Goal: Information Seeking & Learning: Check status

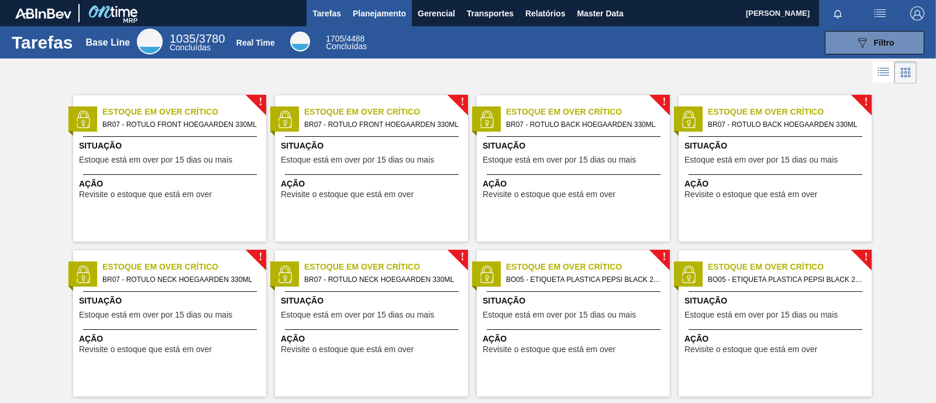
click at [386, 10] on span "Planejamento" at bounding box center [379, 13] width 53 height 14
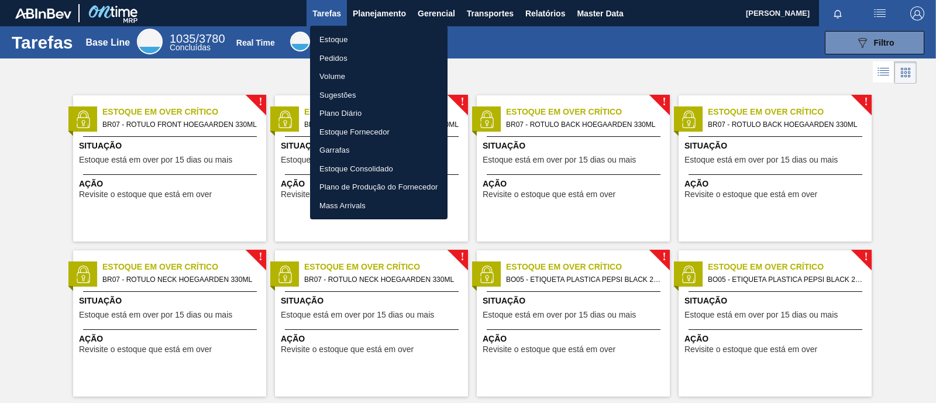
click at [339, 41] on li "Estoque" at bounding box center [378, 39] width 137 height 19
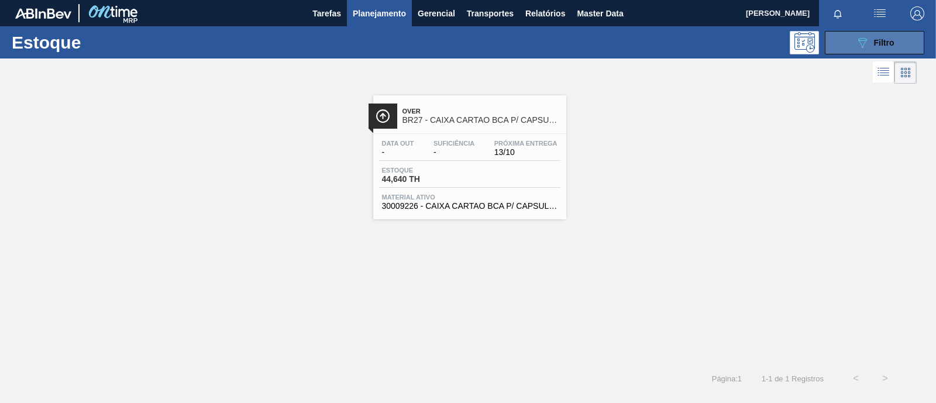
click at [891, 42] on span "Filtro" at bounding box center [884, 42] width 20 height 9
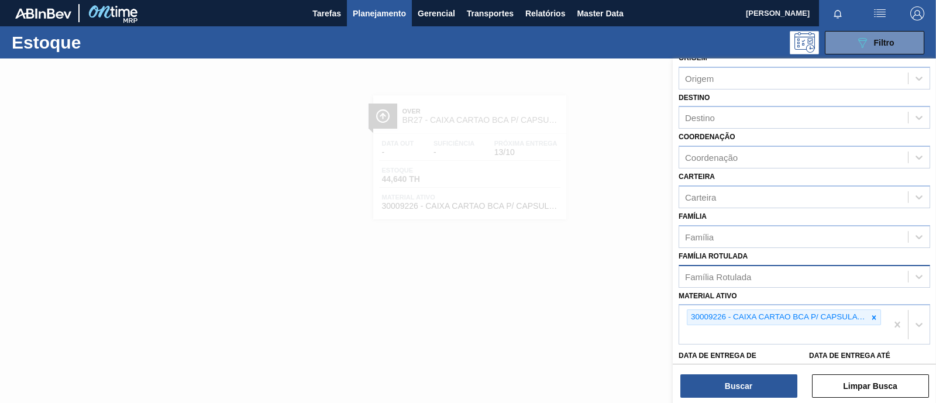
scroll to position [146, 0]
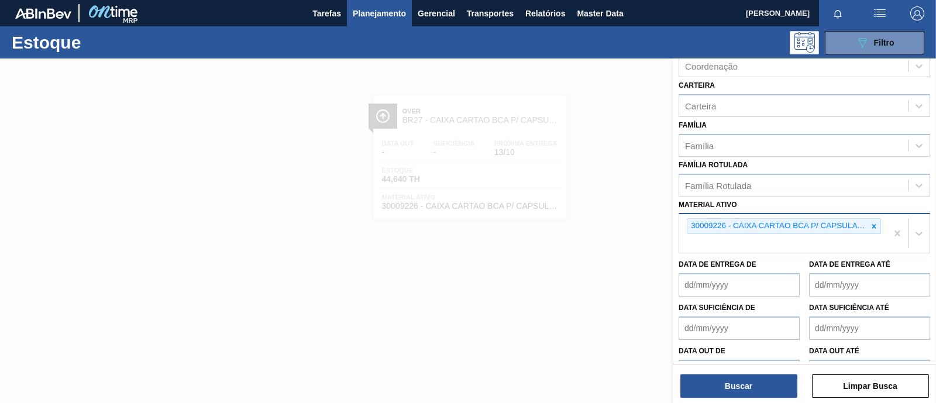
drag, startPoint x: 870, startPoint y: 218, endPoint x: 860, endPoint y: 221, distance: 9.8
click at [870, 222] on icon at bounding box center [874, 226] width 8 height 8
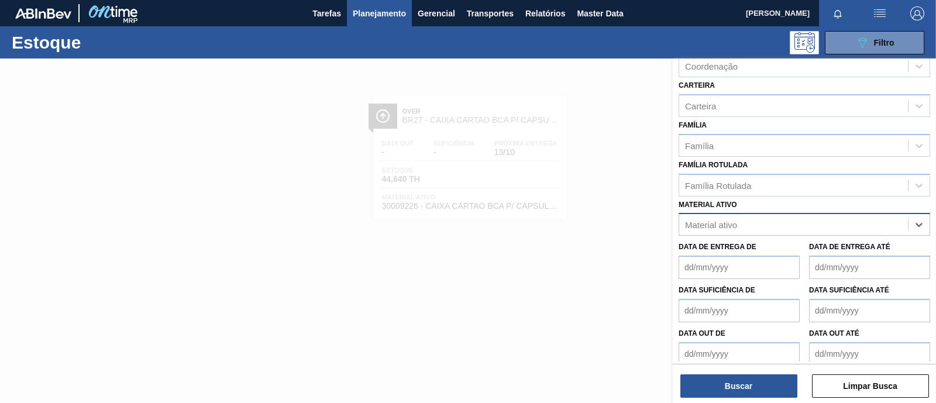
paste ativo "30008617"
type ativo "30008617"
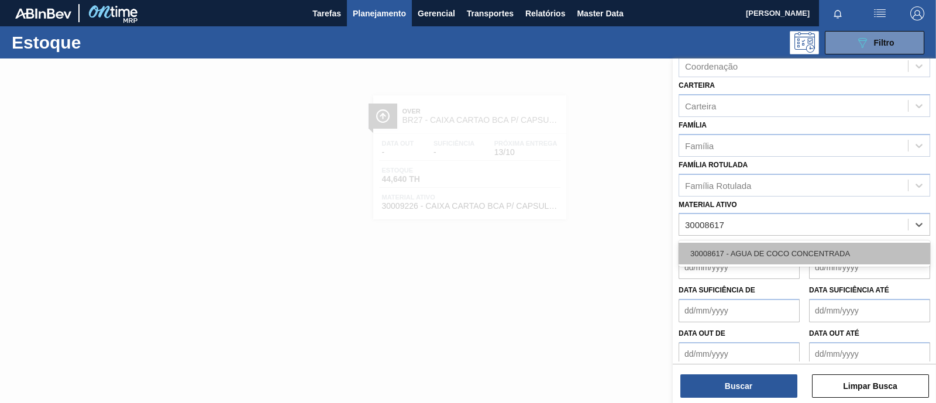
click at [775, 244] on div "30008617 - AGUA DE COCO CONCENTRADA" at bounding box center [803, 254] width 251 height 22
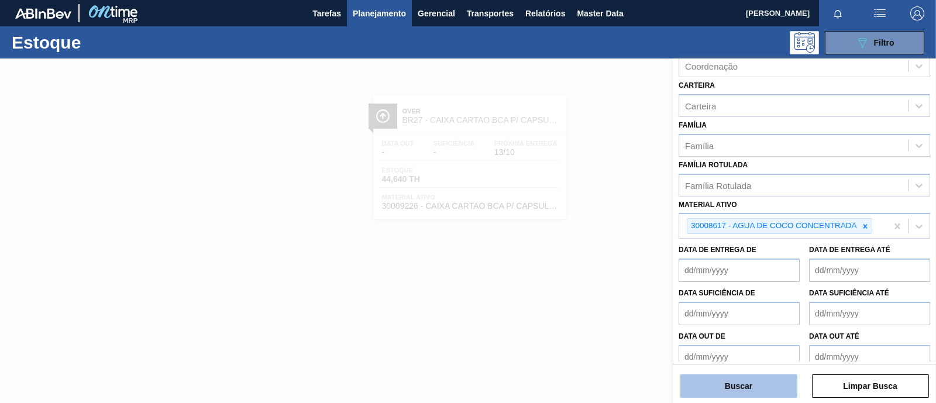
click at [741, 388] on button "Buscar" at bounding box center [738, 385] width 117 height 23
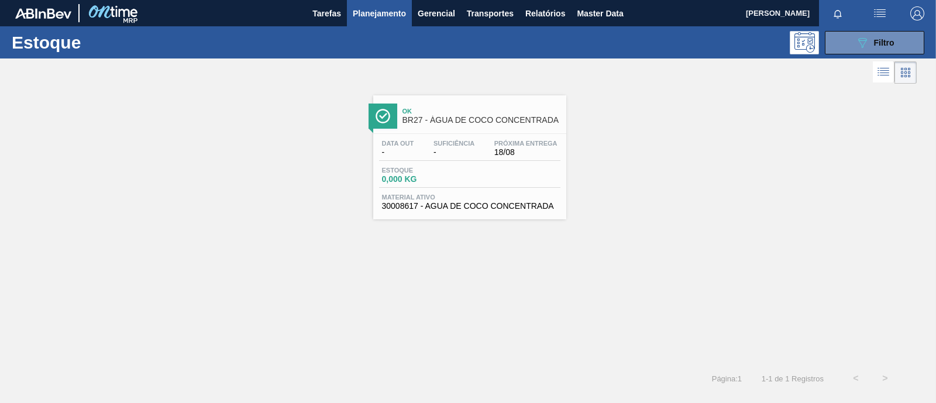
click at [434, 150] on span "-" at bounding box center [453, 152] width 41 height 9
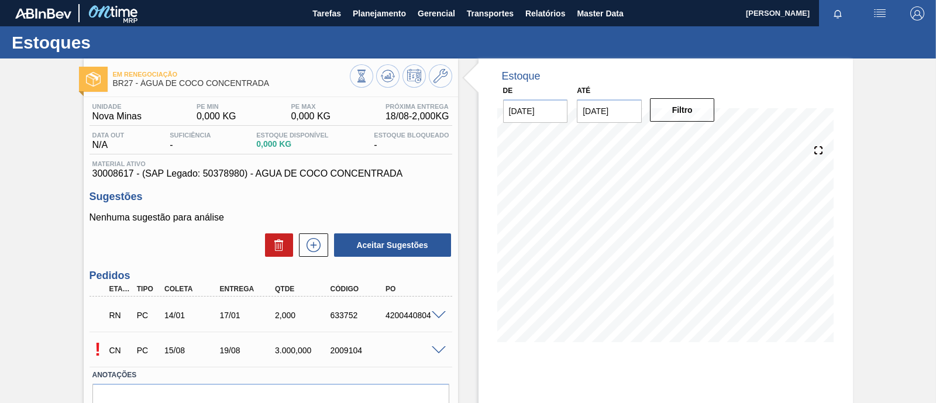
click at [112, 352] on p "CN" at bounding box center [120, 350] width 22 height 9
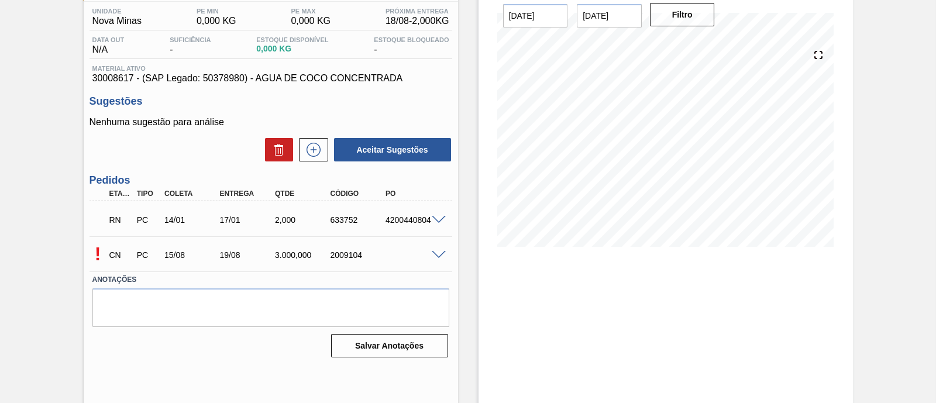
scroll to position [99, 0]
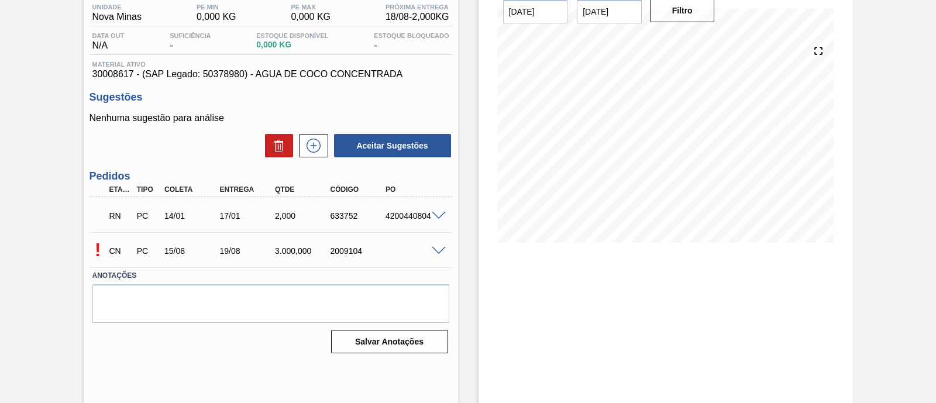
click at [439, 250] on span at bounding box center [439, 251] width 14 height 9
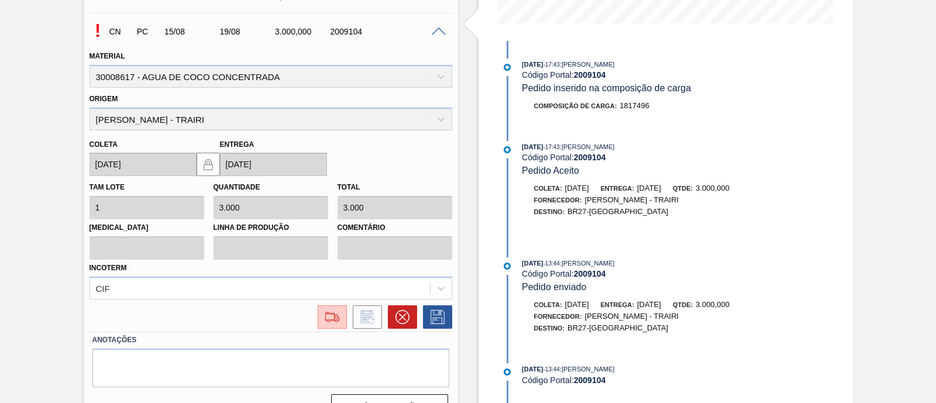
scroll to position [344, 0]
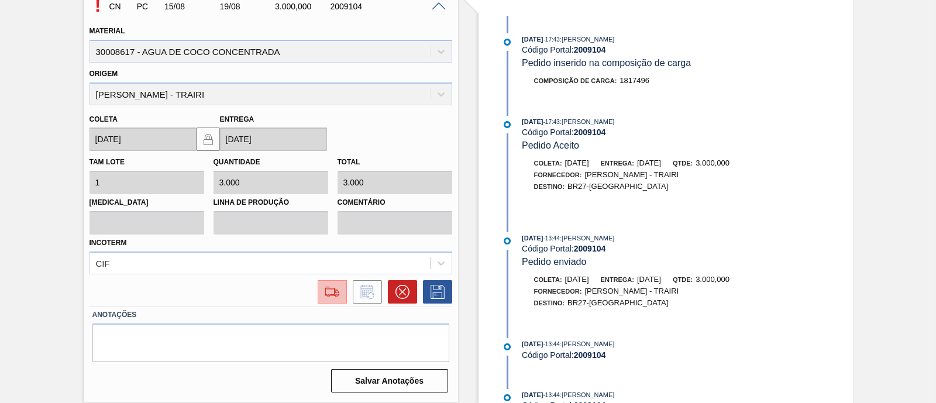
click at [327, 291] on img at bounding box center [332, 292] width 19 height 14
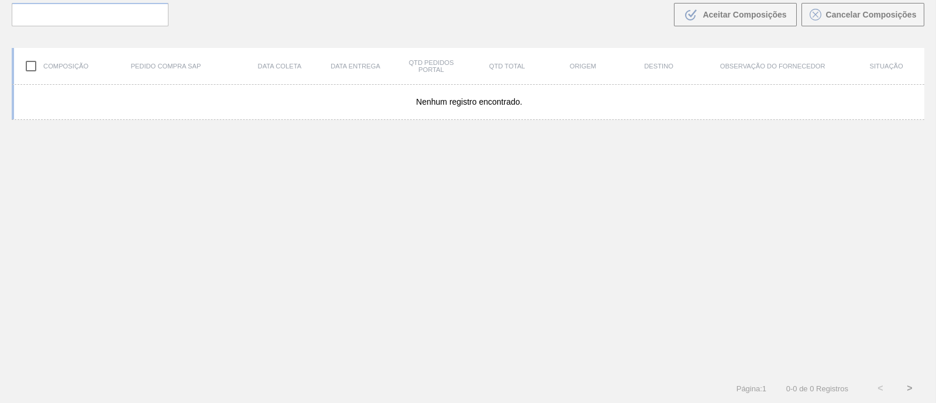
scroll to position [84, 0]
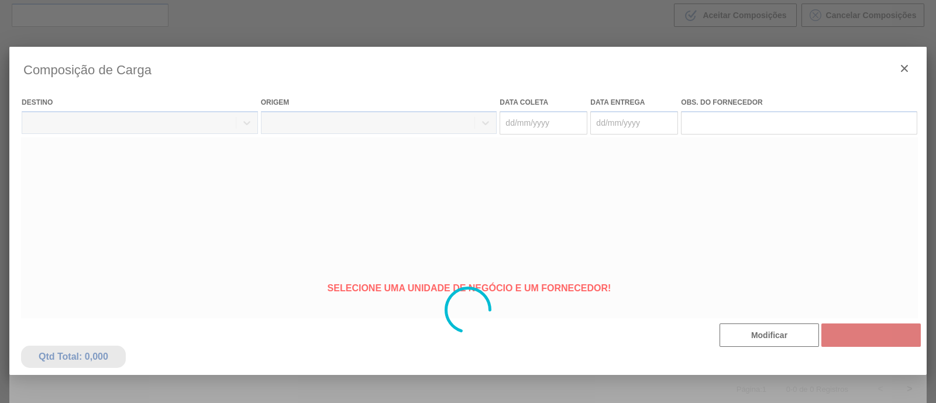
type coleta "[DATE]"
type entrega "[DATE]"
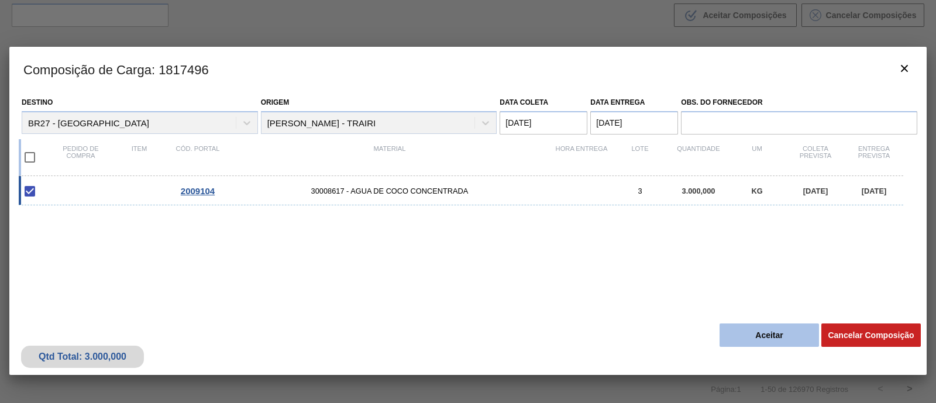
click at [775, 333] on button "Aceitar" at bounding box center [768, 334] width 99 height 23
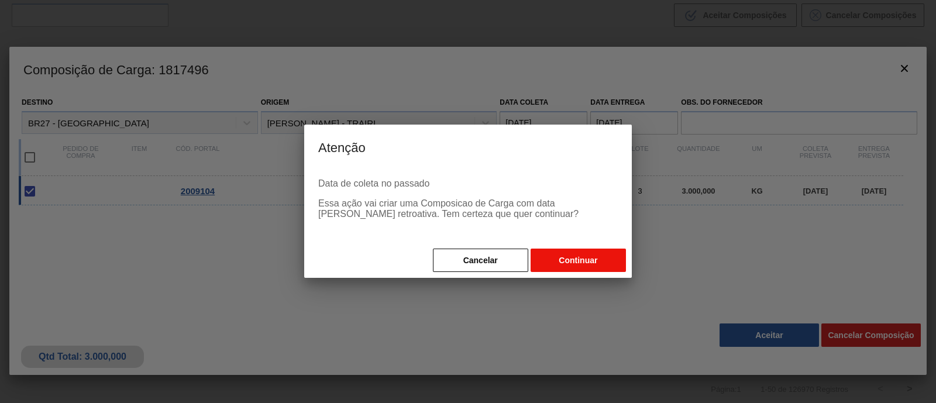
click at [563, 263] on button "Continuar" at bounding box center [577, 260] width 95 height 23
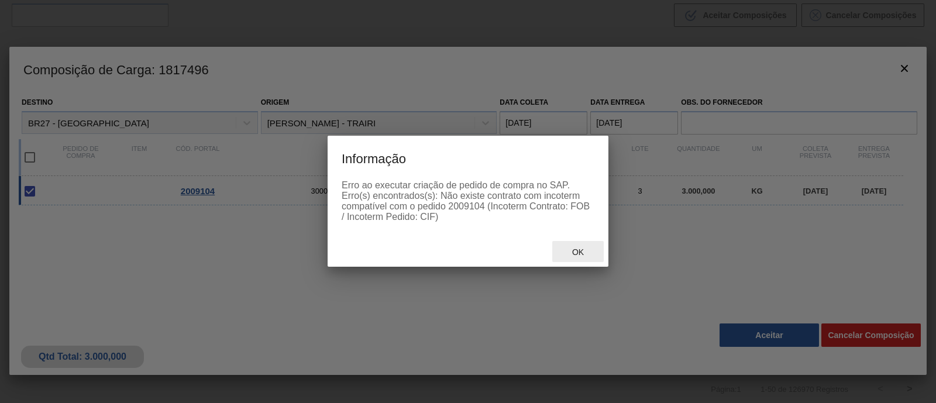
click at [574, 253] on span "Ok" at bounding box center [578, 251] width 30 height 9
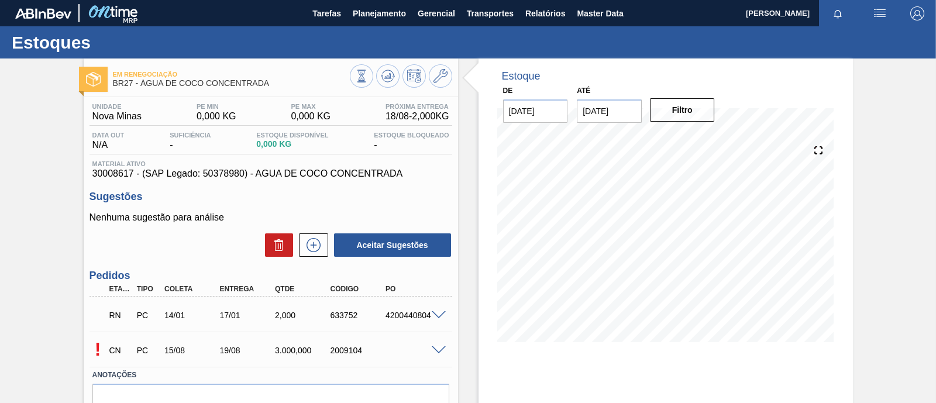
click at [436, 349] on span at bounding box center [439, 350] width 14 height 9
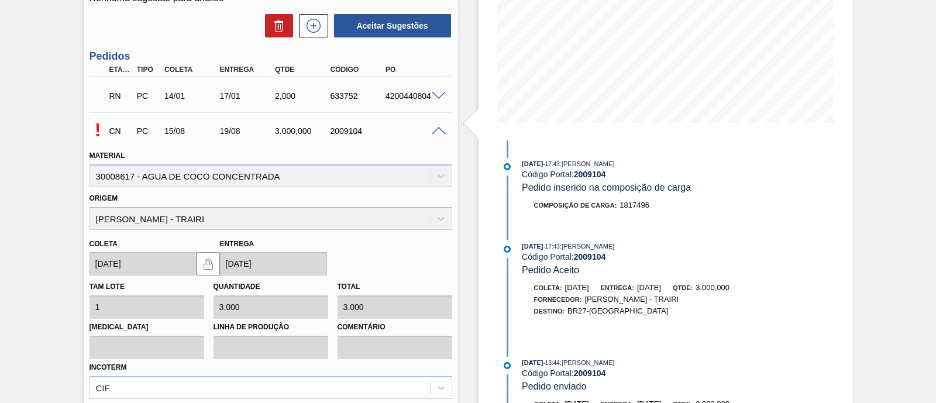
scroll to position [344, 0]
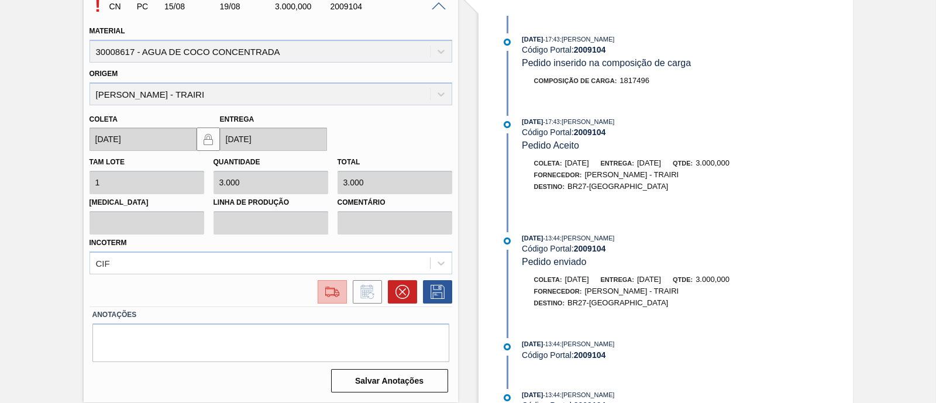
click at [326, 289] on img at bounding box center [332, 292] width 19 height 14
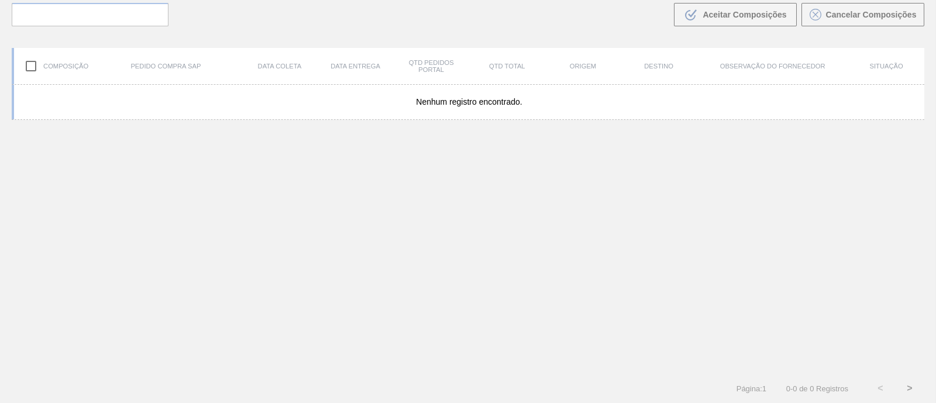
scroll to position [84, 0]
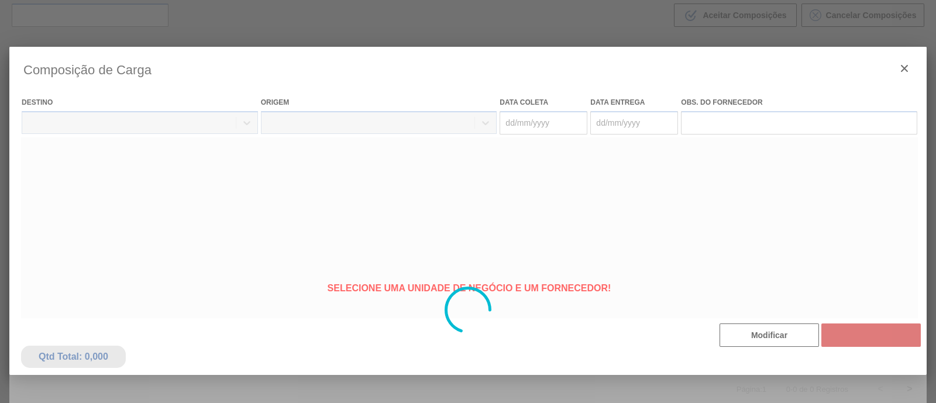
type coleta "[DATE]"
type entrega "[DATE]"
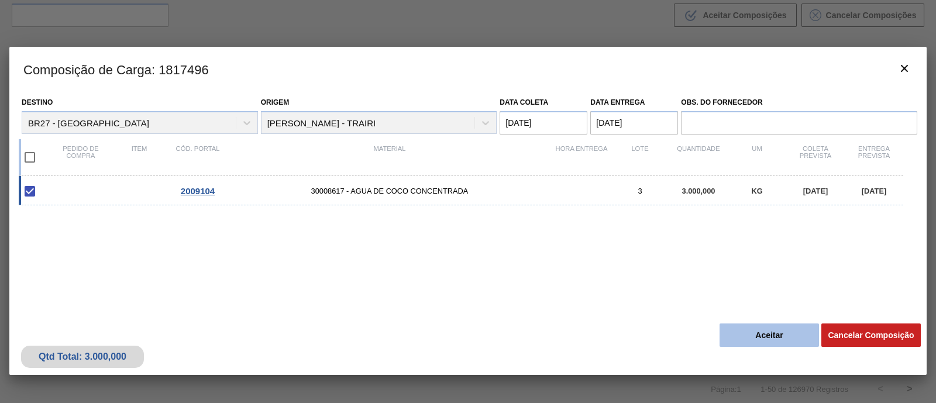
click at [748, 334] on button "Aceitar" at bounding box center [768, 334] width 99 height 23
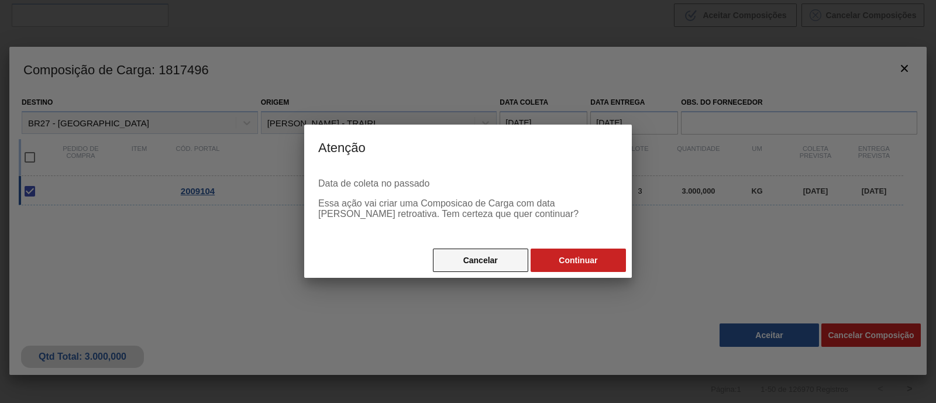
click at [491, 268] on button "Cancelar" at bounding box center [480, 260] width 95 height 23
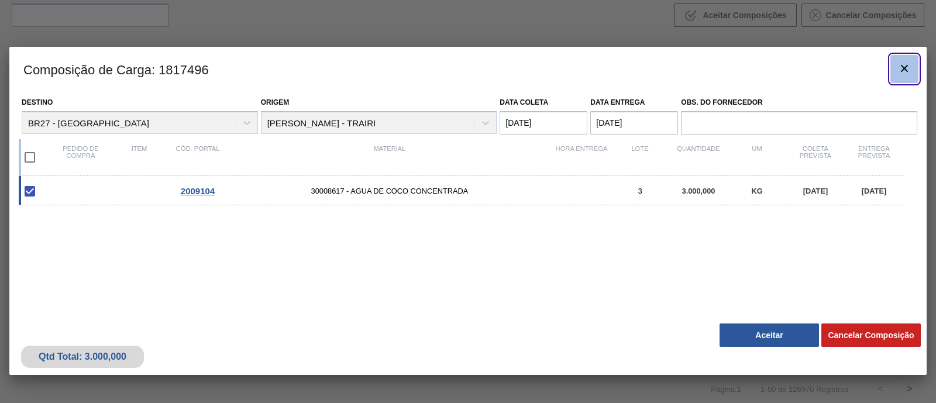
click at [901, 71] on icon "botão de ícone" at bounding box center [904, 68] width 7 height 7
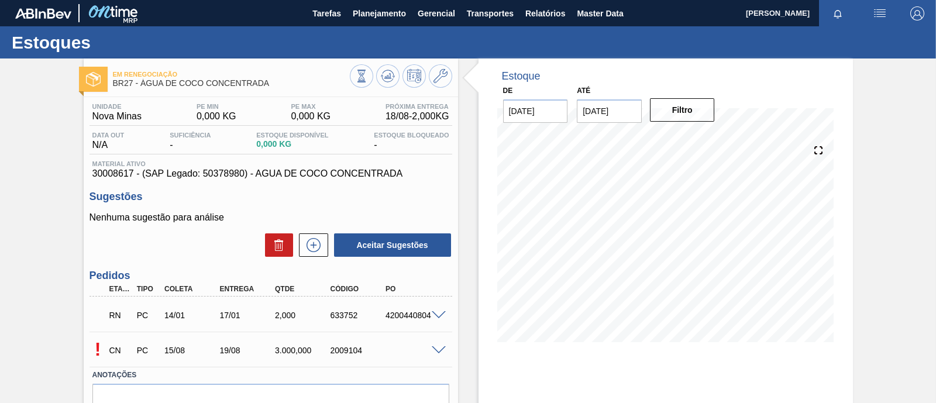
click at [344, 351] on div "2009104" at bounding box center [357, 350] width 61 height 9
click at [439, 350] on span at bounding box center [439, 350] width 14 height 9
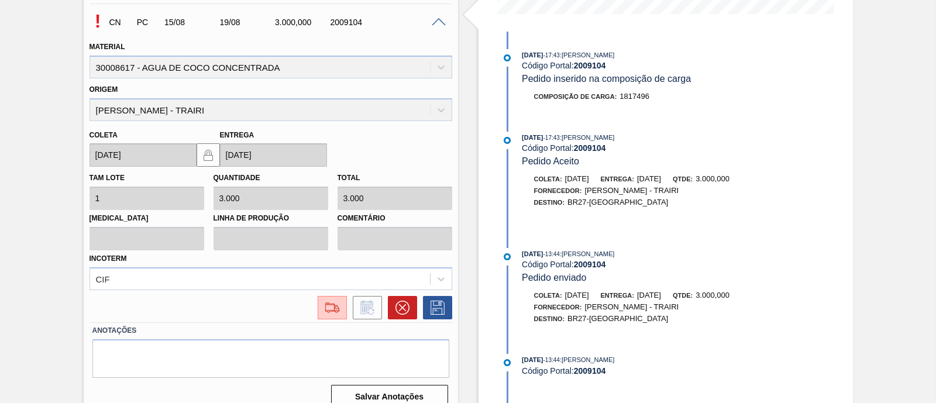
scroll to position [344, 0]
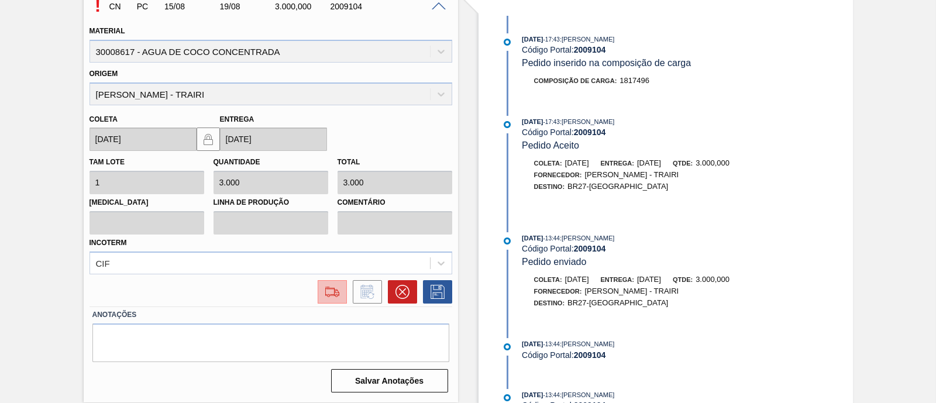
click at [332, 291] on img at bounding box center [332, 292] width 19 height 14
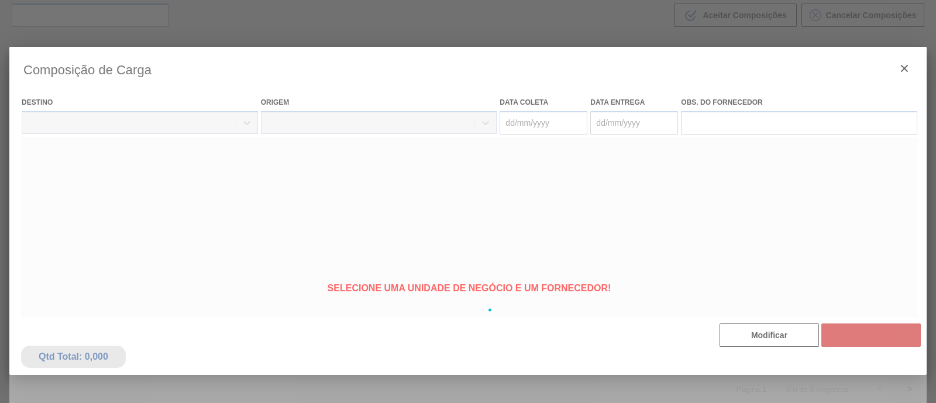
type coleta "[DATE]"
type entrega "[DATE]"
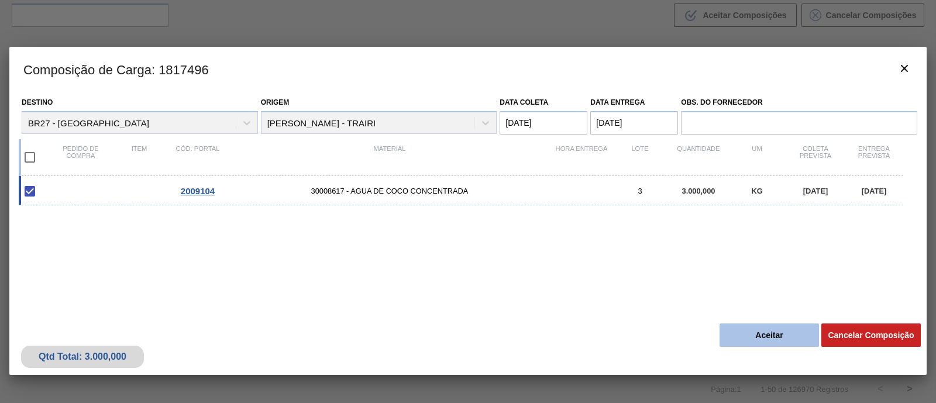
click at [787, 336] on button "Aceitar" at bounding box center [768, 334] width 99 height 23
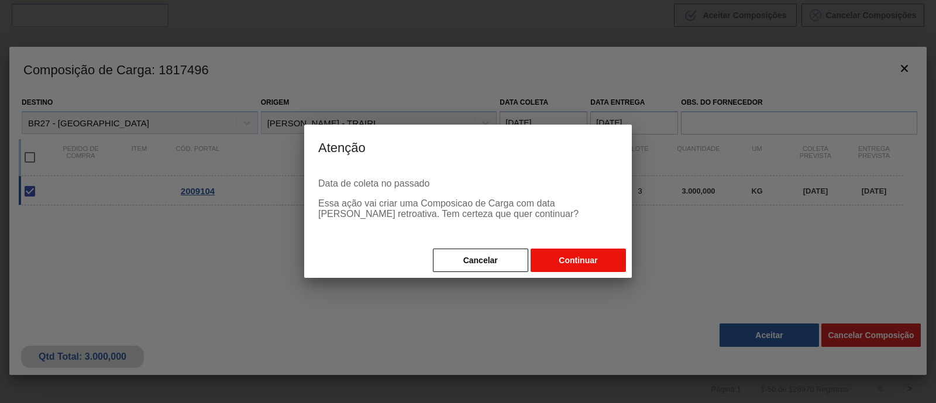
click at [576, 264] on button "Continuar" at bounding box center [577, 260] width 95 height 23
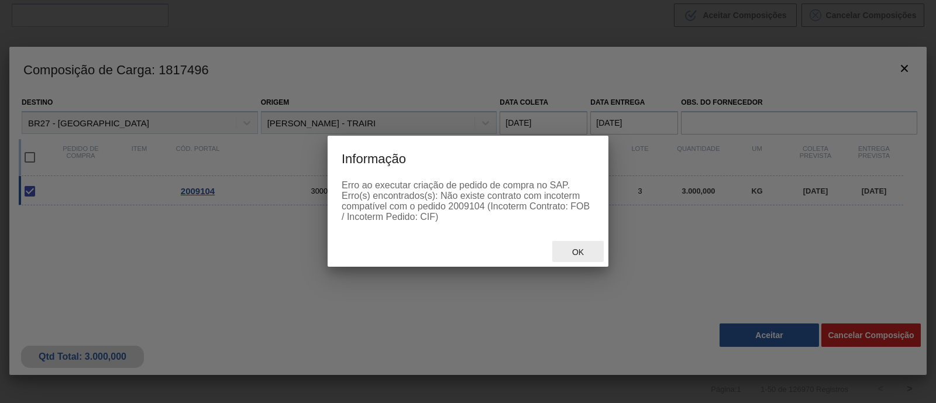
click at [575, 244] on div "Ok" at bounding box center [577, 252] width 51 height 22
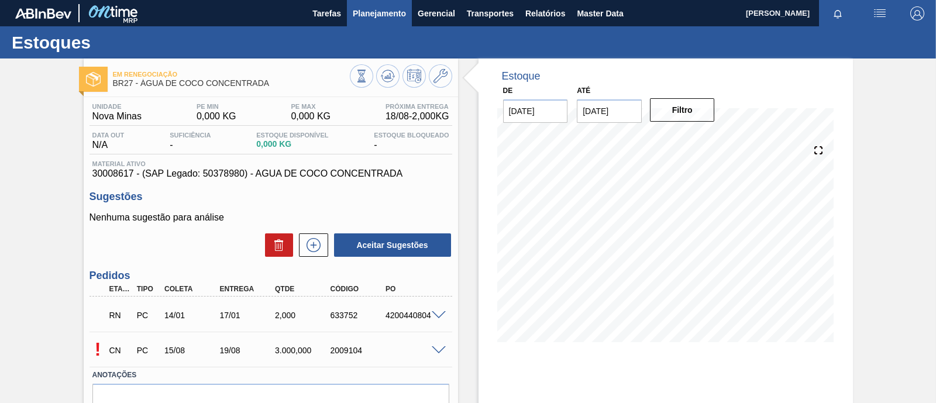
click at [398, 15] on span "Planejamento" at bounding box center [379, 13] width 53 height 14
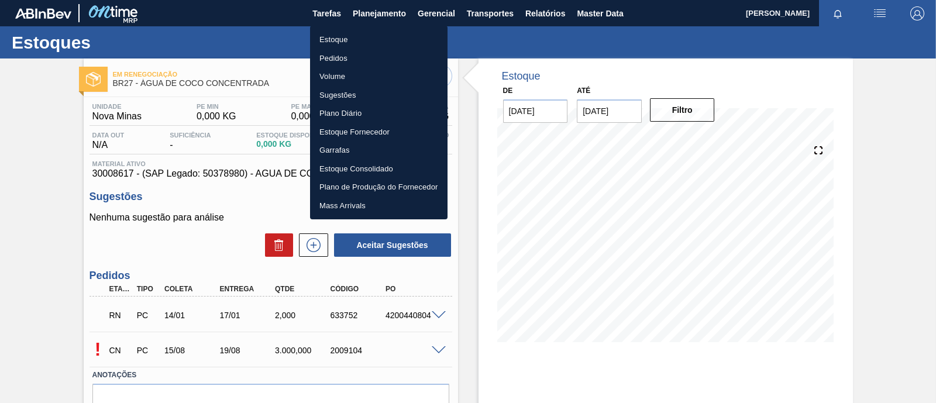
click at [350, 29] on ul "Estoque Pedidos Volume Sugestões Plano Diário Estoque Fornecedor Garrafas Estoq…" at bounding box center [378, 123] width 137 height 194
click at [344, 39] on li "Estoque" at bounding box center [378, 39] width 137 height 19
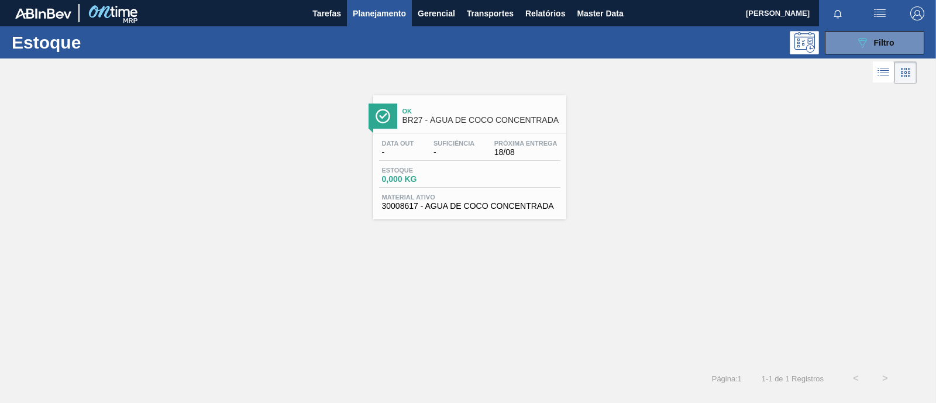
click at [517, 177] on div "Estoque 0,000 KG" at bounding box center [469, 177] width 181 height 21
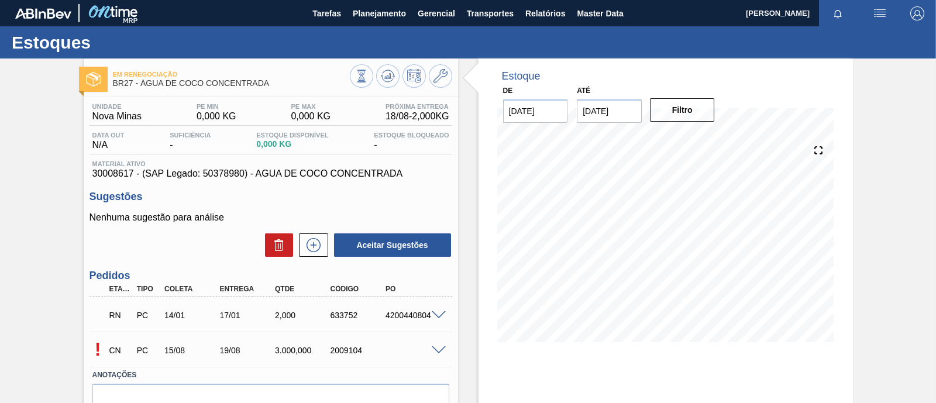
scroll to position [73, 0]
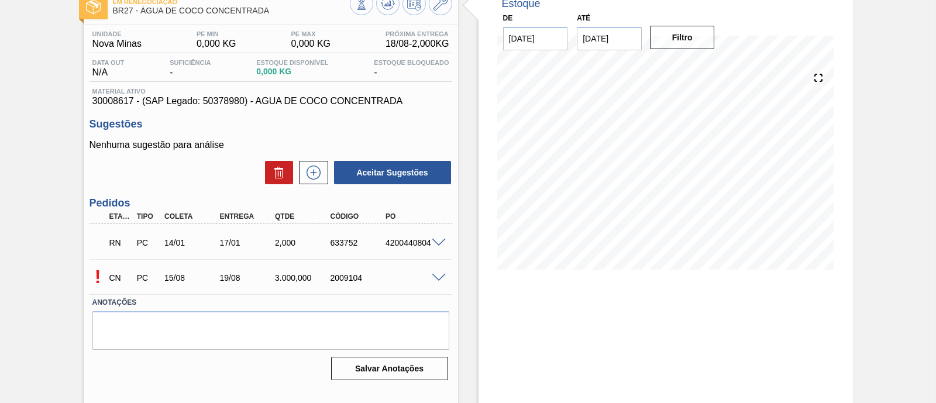
click at [437, 278] on span at bounding box center [439, 278] width 14 height 9
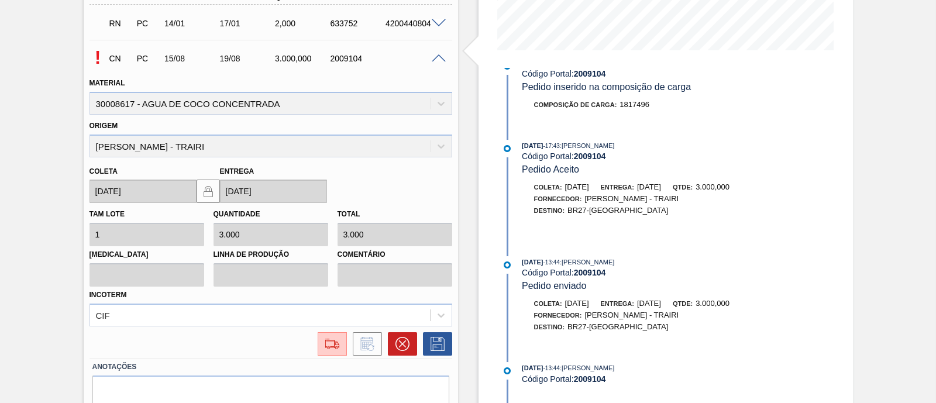
scroll to position [41, 0]
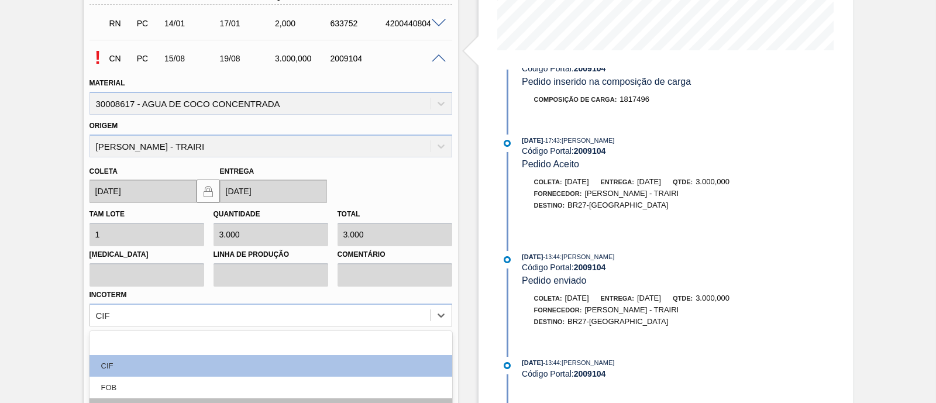
click at [221, 311] on div "option EXW focused, 4 of 12. 12 results available. Use Up and Down to choose op…" at bounding box center [270, 315] width 363 height 23
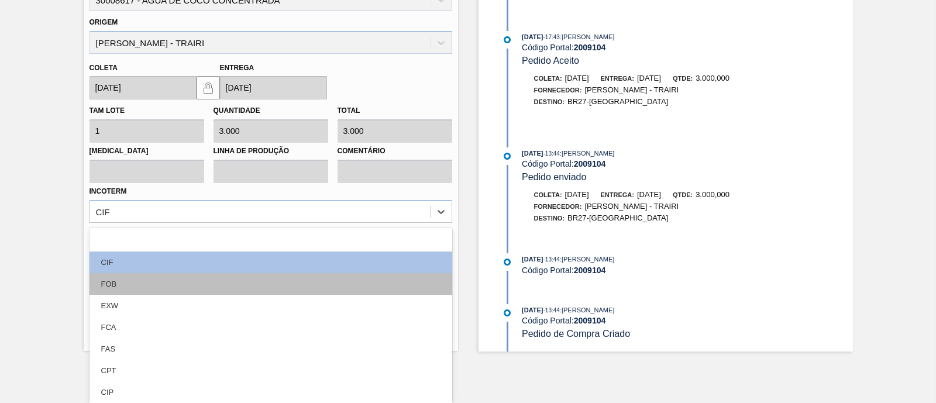
click at [219, 291] on div "FOB" at bounding box center [270, 284] width 363 height 22
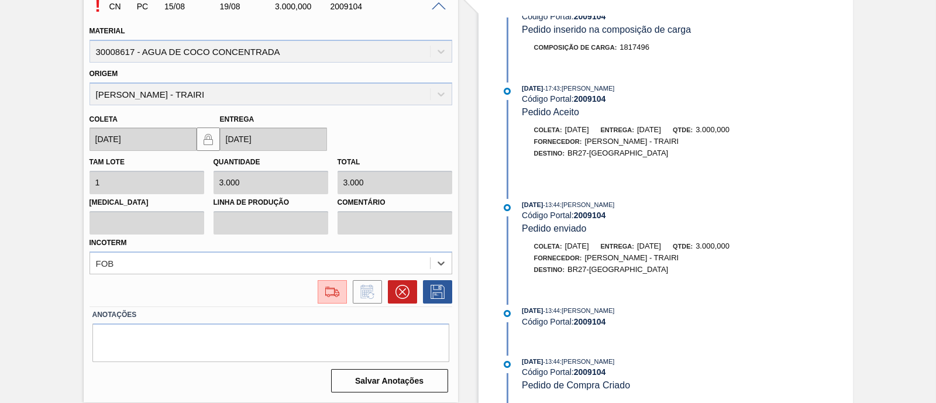
click at [219, 291] on div at bounding box center [270, 291] width 363 height 23
click at [342, 299] on button at bounding box center [332, 291] width 29 height 23
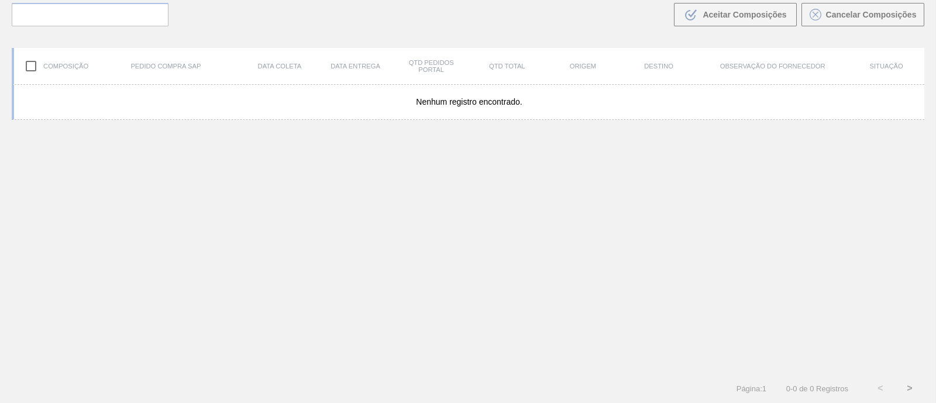
scroll to position [84, 0]
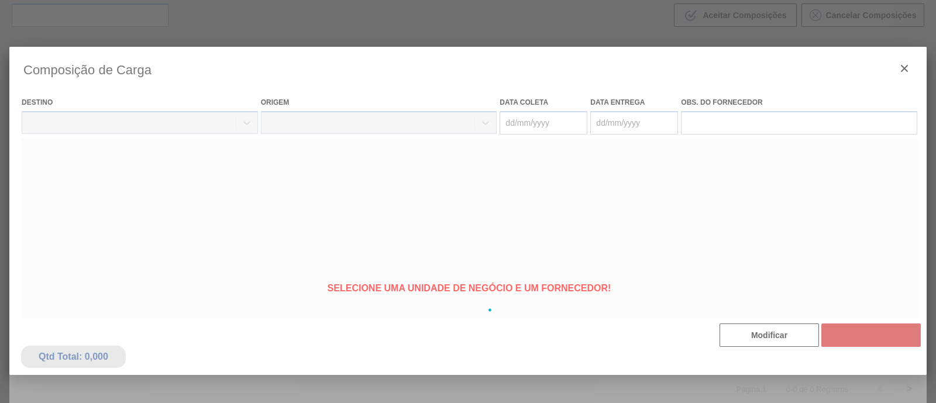
type coleta "[DATE]"
type entrega "[DATE]"
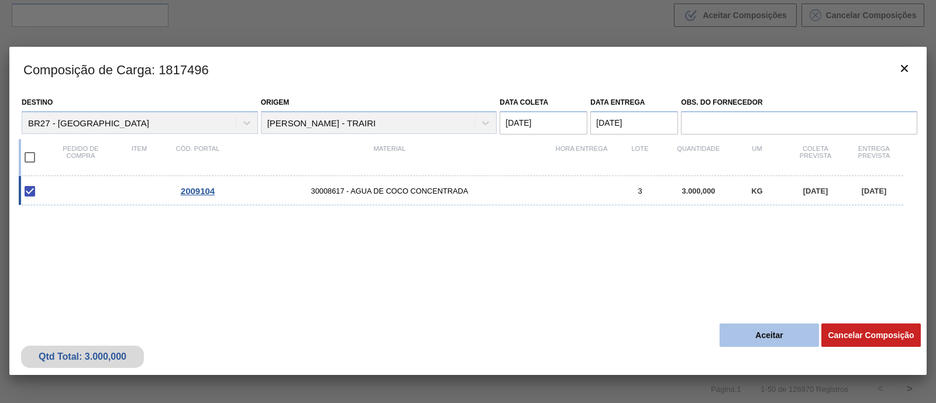
click at [770, 336] on button "Aceitar" at bounding box center [768, 334] width 99 height 23
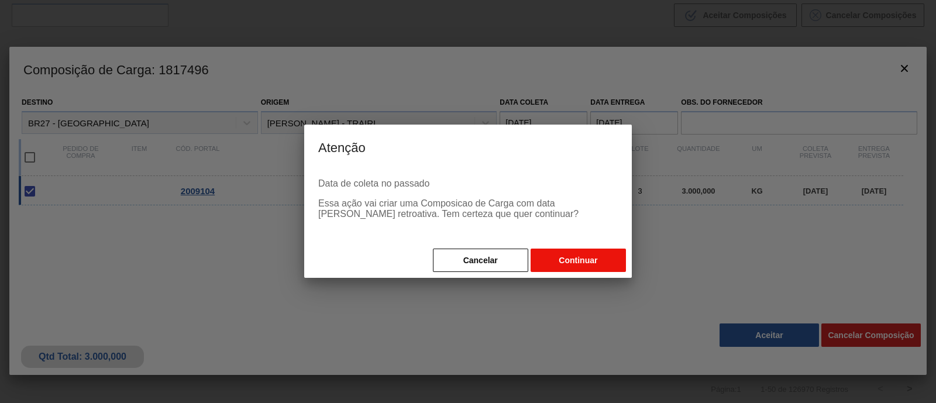
click at [581, 257] on button "Continuar" at bounding box center [577, 260] width 95 height 23
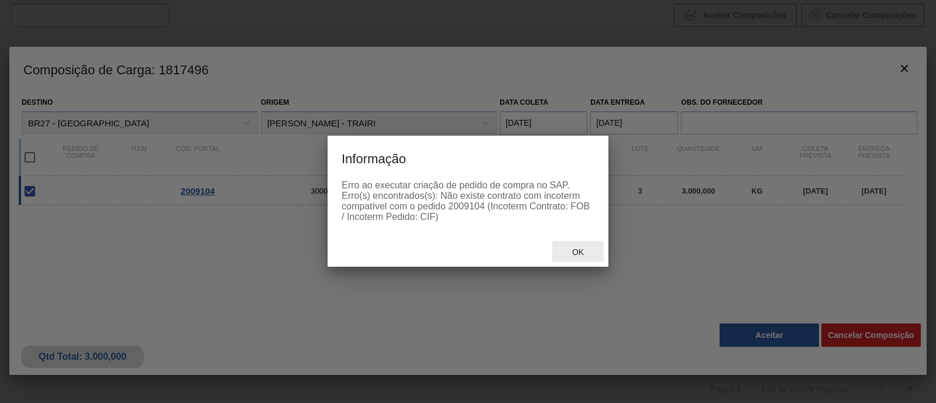
click at [581, 257] on div "Ok" at bounding box center [577, 252] width 51 height 22
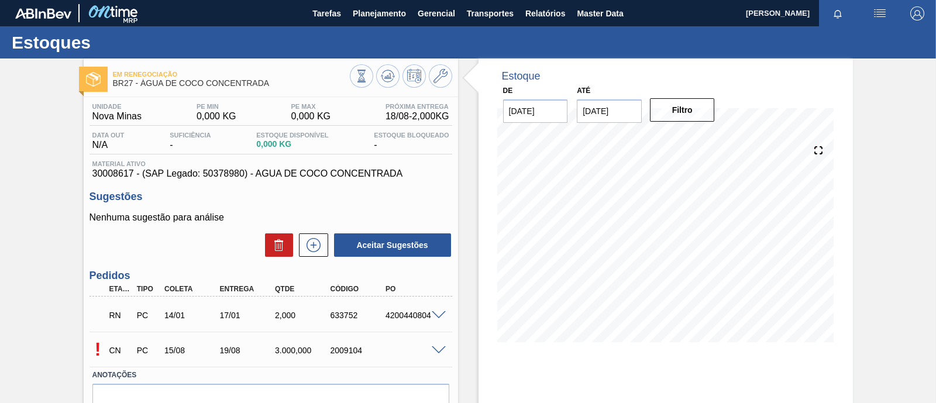
click at [441, 354] on span at bounding box center [439, 350] width 14 height 9
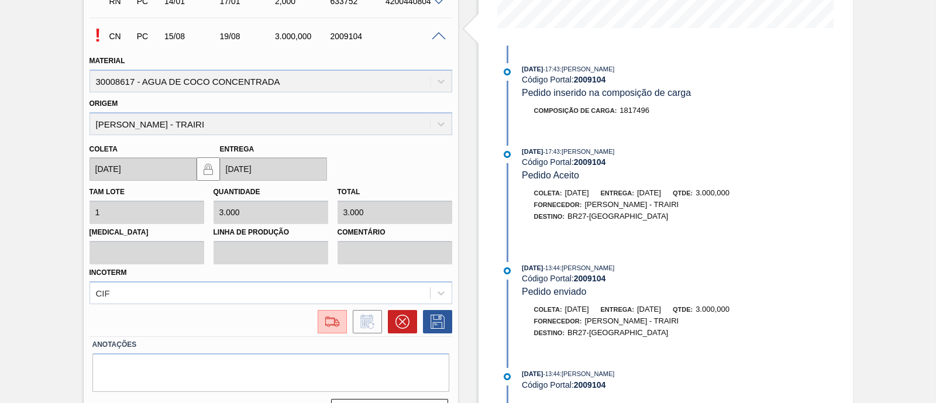
scroll to position [344, 0]
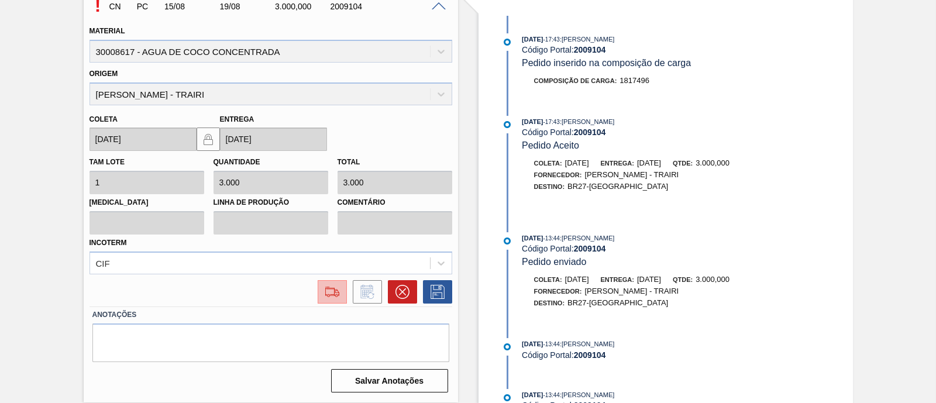
click at [329, 292] on img at bounding box center [332, 292] width 19 height 14
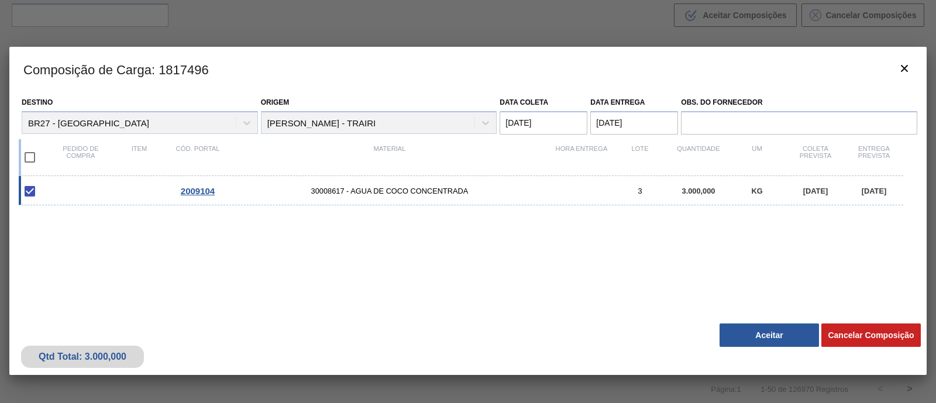
click at [821, 184] on div "2009104 30008617 - AGUA DE COCO CONCENTRADA 3 3.000,000 KG 15/08/2025 19/08/2025" at bounding box center [461, 190] width 884 height 29
checkbox input "false"
click at [819, 191] on span "[DATE]" at bounding box center [815, 191] width 25 height 9
checkbox input "true"
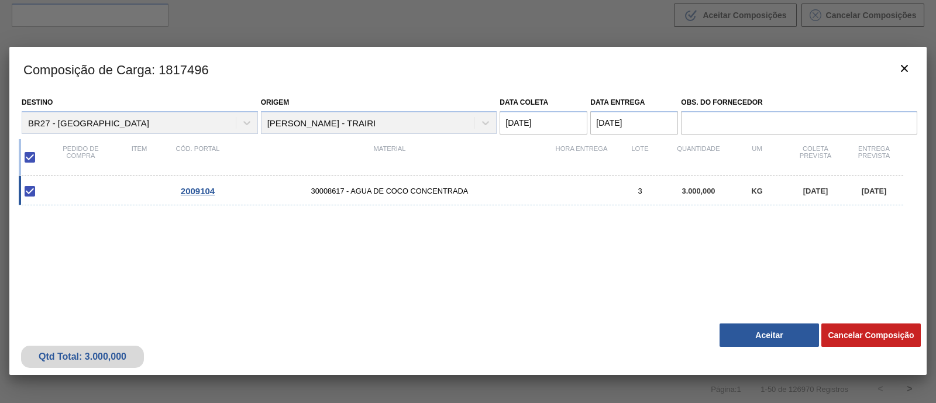
click at [819, 191] on span "[DATE]" at bounding box center [815, 191] width 25 height 9
checkbox input "false"
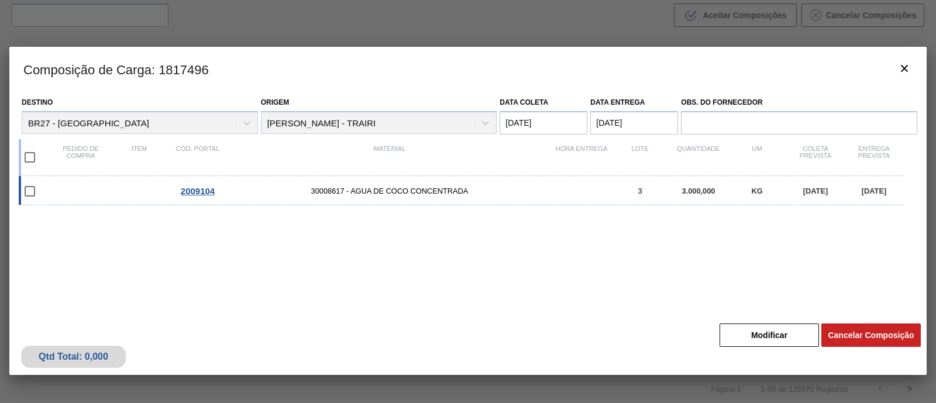
click at [819, 191] on span "[DATE]" at bounding box center [815, 191] width 25 height 9
checkbox input "true"
click at [748, 334] on button "Aceitar" at bounding box center [768, 334] width 99 height 23
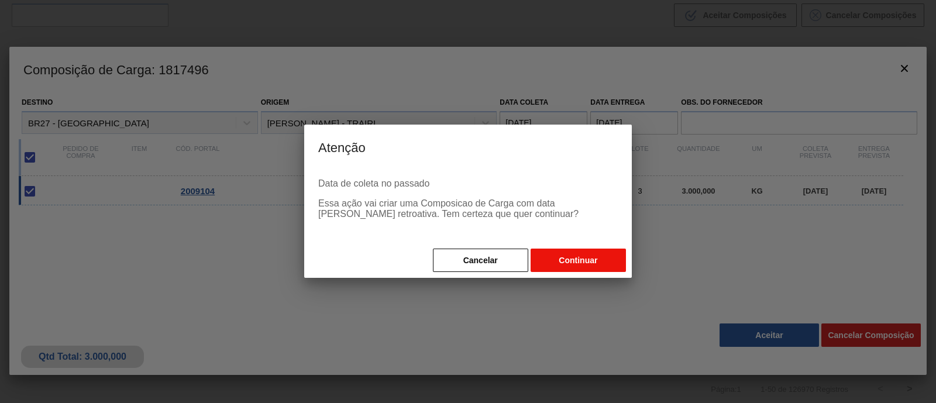
click at [574, 266] on button "Continuar" at bounding box center [577, 260] width 95 height 23
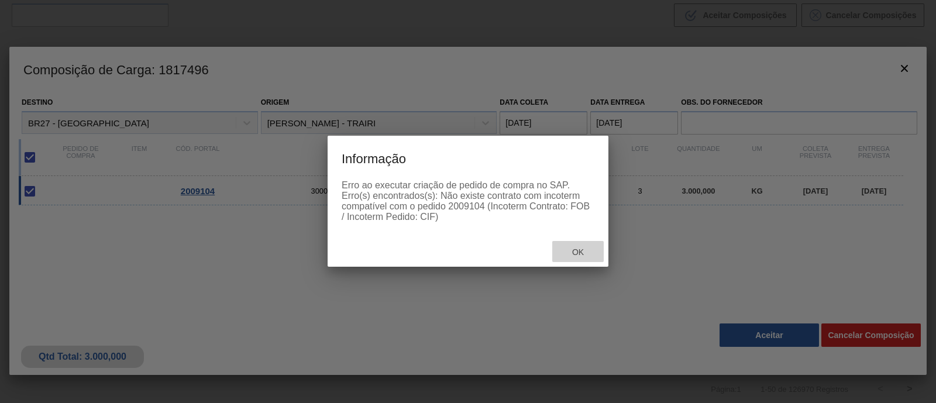
click at [582, 251] on span "Ok" at bounding box center [578, 251] width 30 height 9
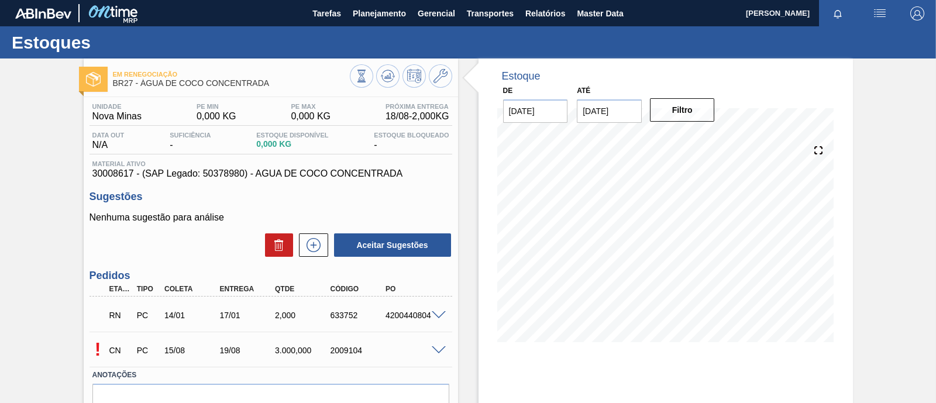
click at [430, 354] on div at bounding box center [440, 349] width 23 height 9
click at [357, 346] on div "CN PC 15/08 19/08 3.000,000 2009104" at bounding box center [268, 348] width 332 height 23
click at [339, 353] on div "2009104" at bounding box center [357, 350] width 61 height 9
click at [103, 355] on div "CN" at bounding box center [115, 350] width 27 height 26
click at [110, 352] on p "CN" at bounding box center [120, 350] width 22 height 9
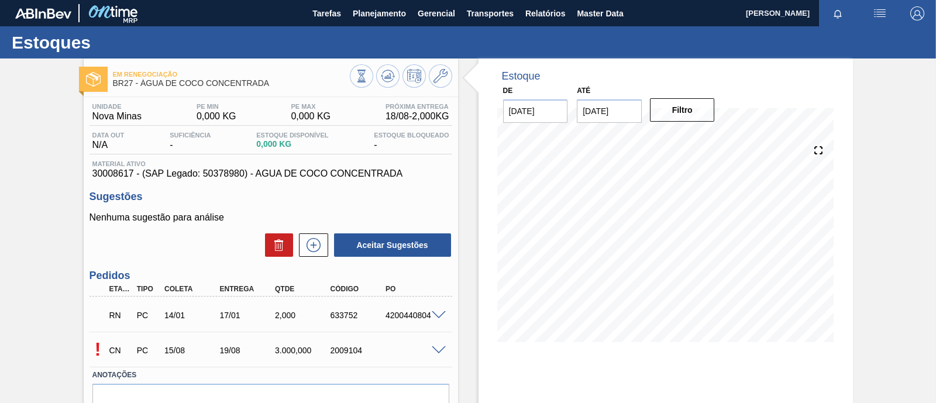
click at [439, 350] on span at bounding box center [439, 350] width 14 height 9
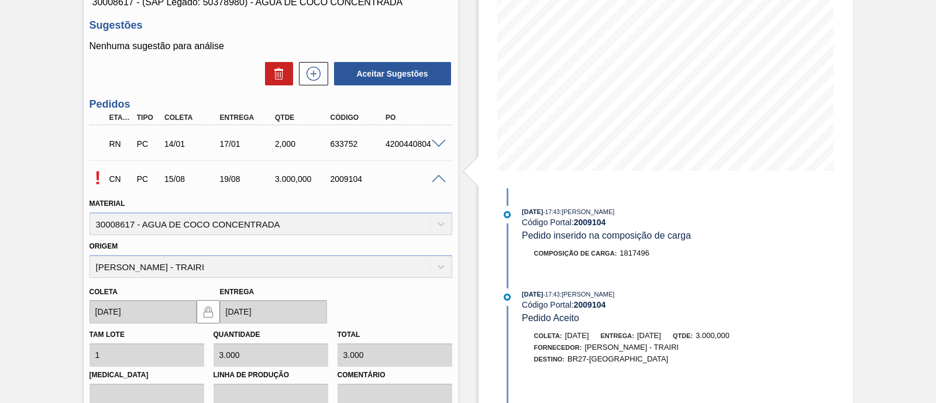
scroll to position [344, 0]
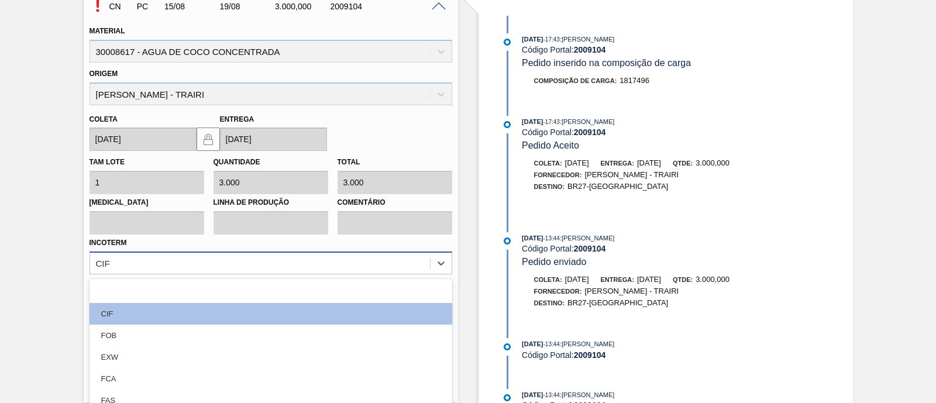
click at [227, 256] on div "option CIF focused, 2 of 12. 12 results available. Use Up and Down to choose op…" at bounding box center [270, 262] width 363 height 23
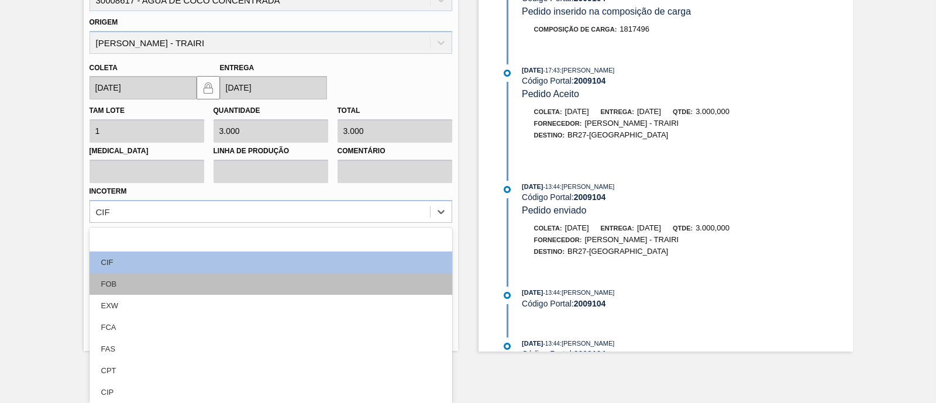
click at [137, 286] on div "FOB" at bounding box center [270, 284] width 363 height 22
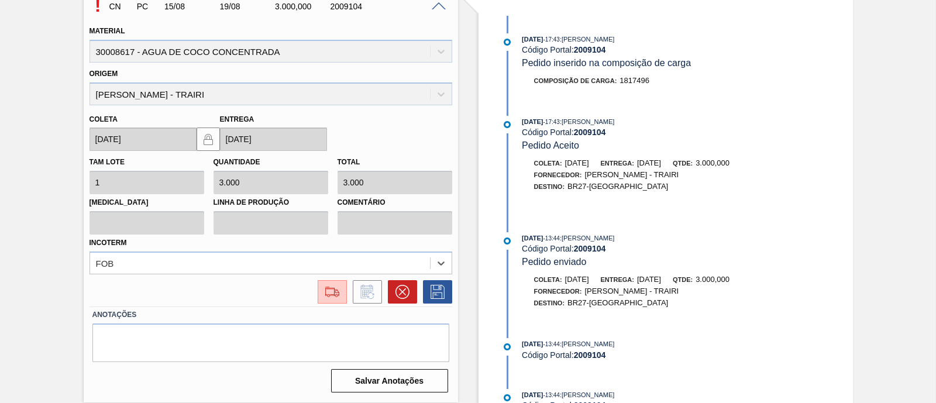
click at [188, 281] on div at bounding box center [270, 291] width 363 height 23
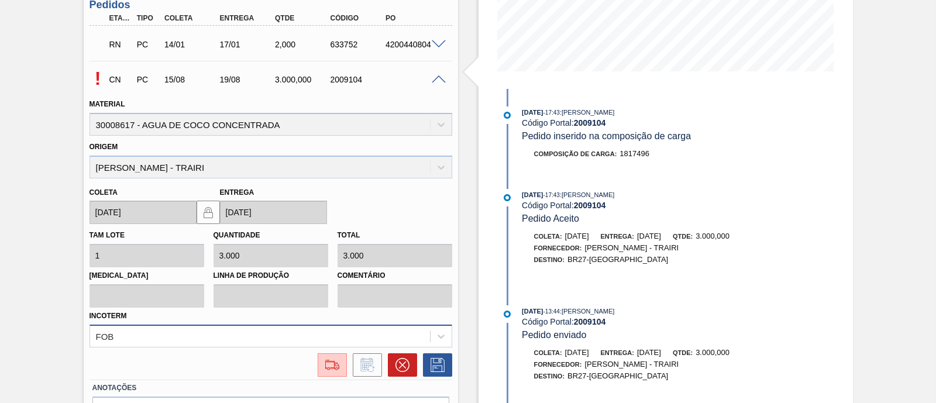
click at [343, 332] on div "FOB" at bounding box center [270, 336] width 363 height 23
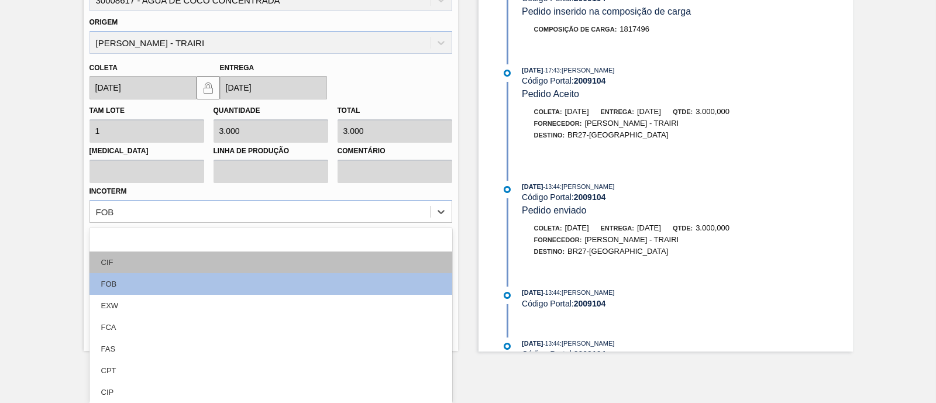
click at [206, 258] on div "CIF" at bounding box center [270, 262] width 363 height 22
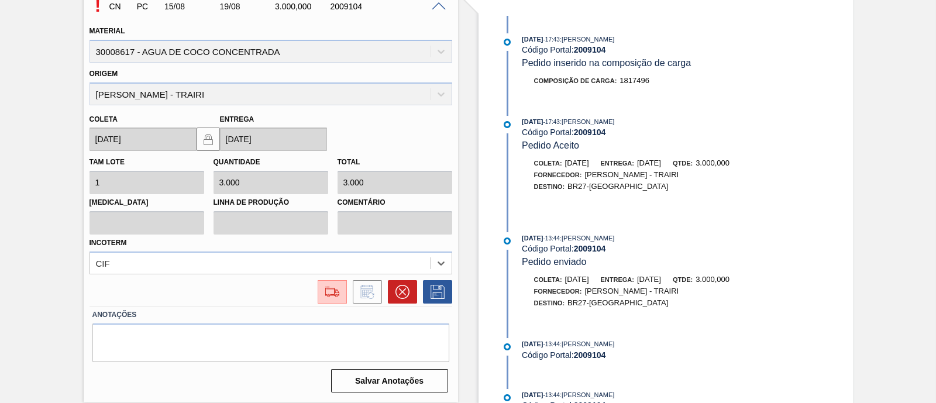
scroll to position [41, 0]
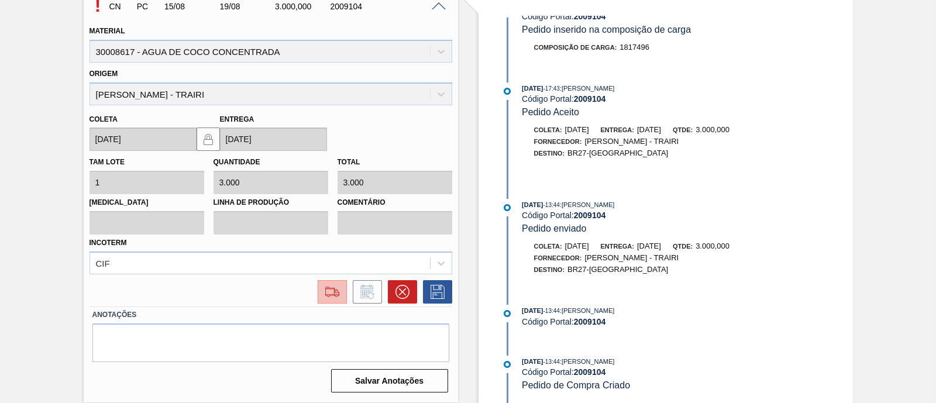
click at [329, 296] on img at bounding box center [332, 292] width 19 height 14
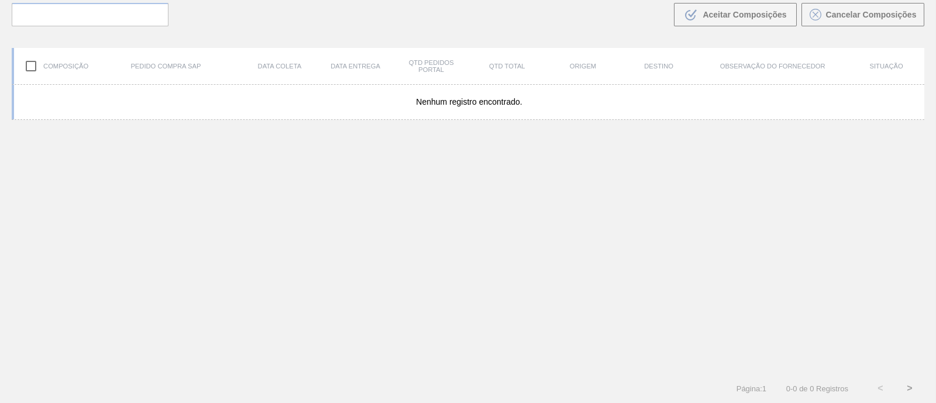
scroll to position [84, 0]
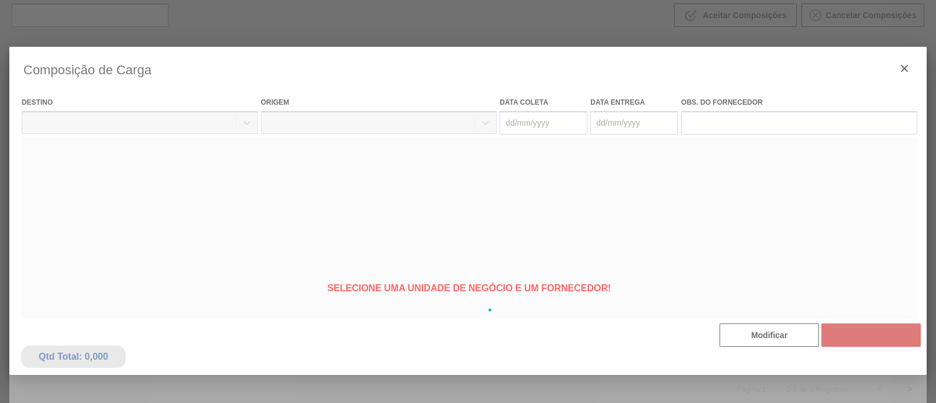
type coleta "[DATE]"
type entrega "[DATE]"
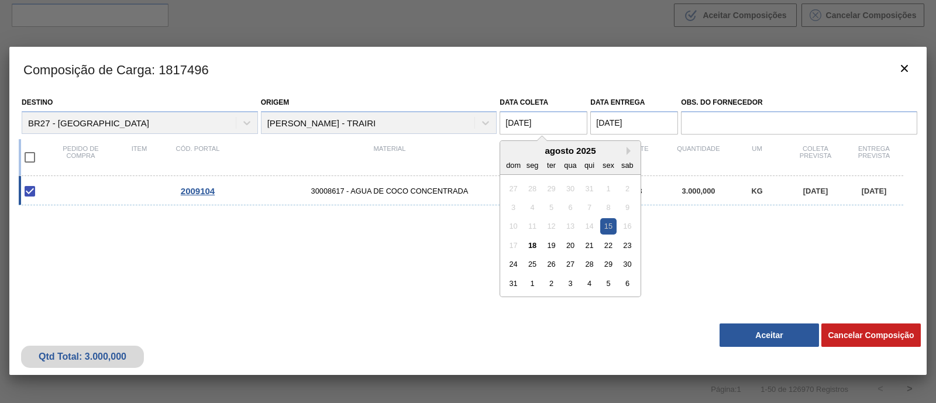
click at [539, 125] on coleta "[DATE]" at bounding box center [543, 122] width 88 height 23
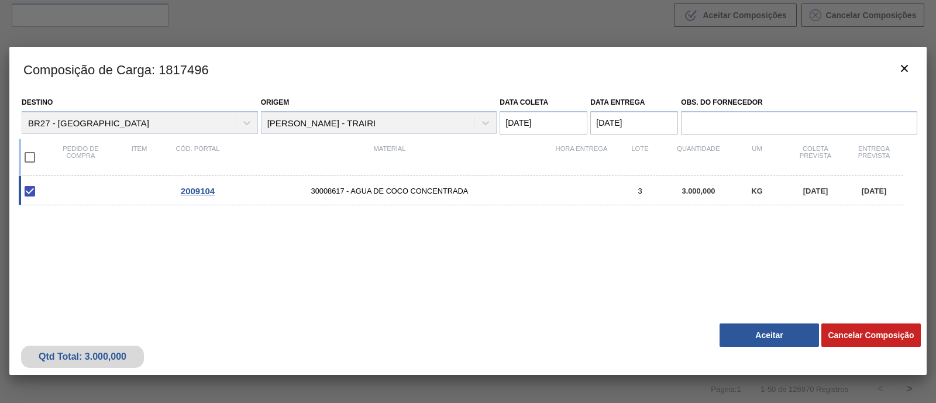
click at [720, 218] on div "2009104 30008617 - AGUA DE COCO CONCENTRADA 3 3.000,000 KG 15/08/2025 19/08/2025" at bounding box center [466, 252] width 894 height 153
click at [746, 338] on button "Aceitar" at bounding box center [768, 334] width 99 height 23
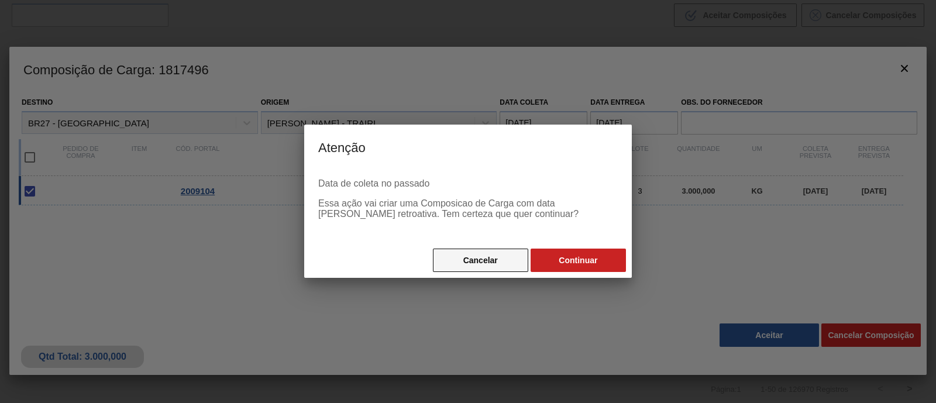
click at [473, 261] on button "Cancelar" at bounding box center [480, 260] width 95 height 23
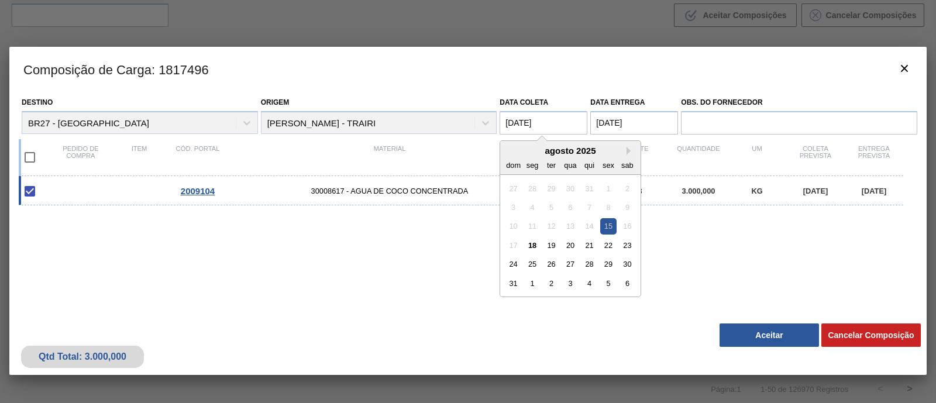
click at [542, 118] on coleta "[DATE]" at bounding box center [543, 122] width 88 height 23
click at [538, 243] on div "18" at bounding box center [533, 245] width 16 height 16
type coleta "[DATE]"
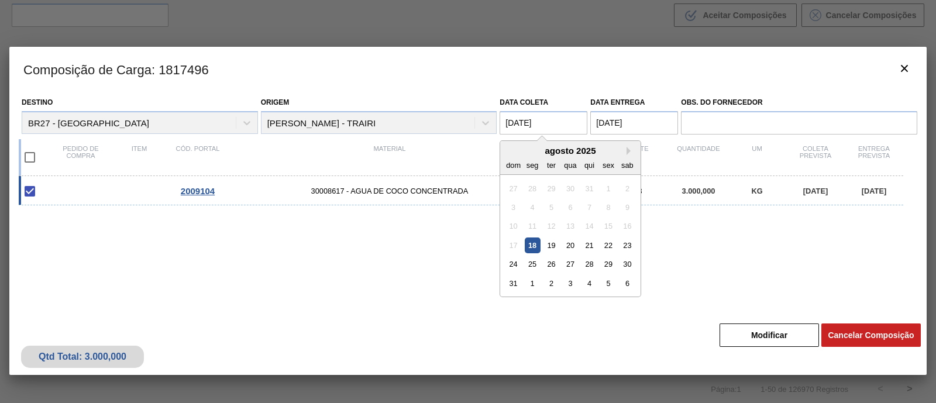
click at [509, 122] on coleta "[DATE]" at bounding box center [543, 122] width 88 height 23
click at [608, 226] on div "15" at bounding box center [609, 226] width 16 height 16
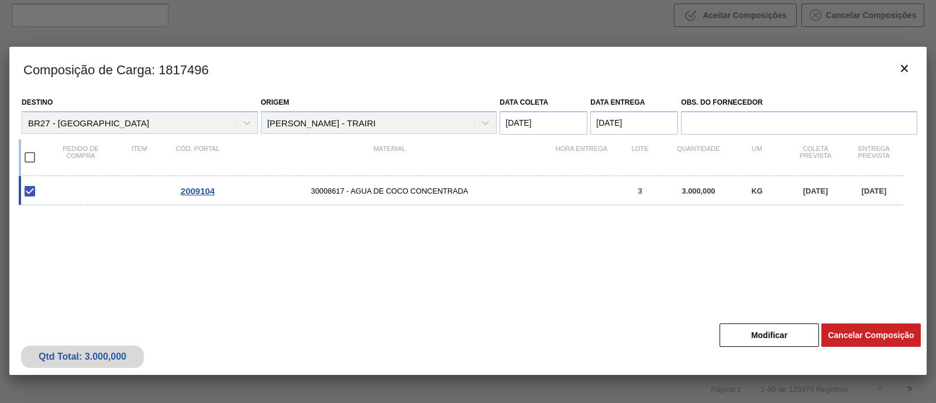
click at [705, 226] on div "2009104 30008617 - AGUA DE COCO CONCENTRADA 3 3.000,000 KG 15/08/2025 19/08/2025" at bounding box center [466, 252] width 894 height 153
click at [905, 64] on icon "botão de ícone" at bounding box center [904, 68] width 14 height 14
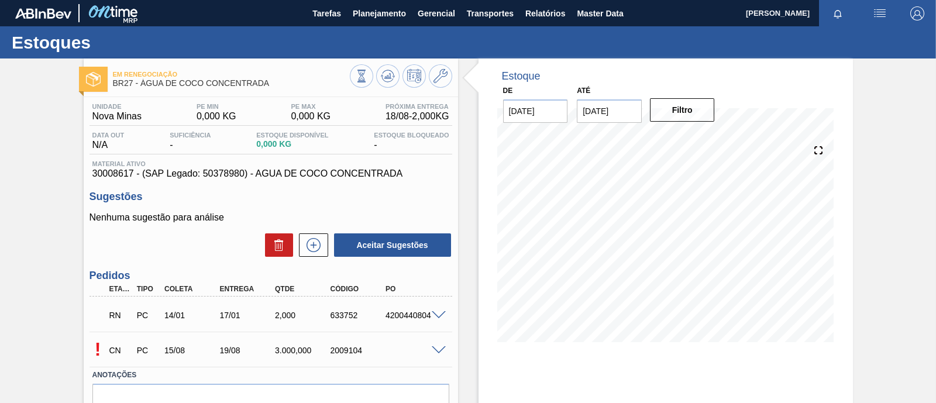
click at [440, 351] on span at bounding box center [439, 350] width 14 height 9
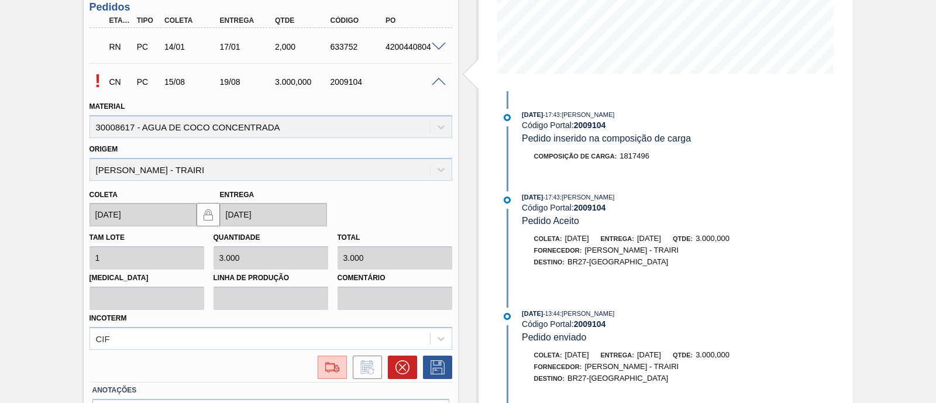
scroll to position [292, 0]
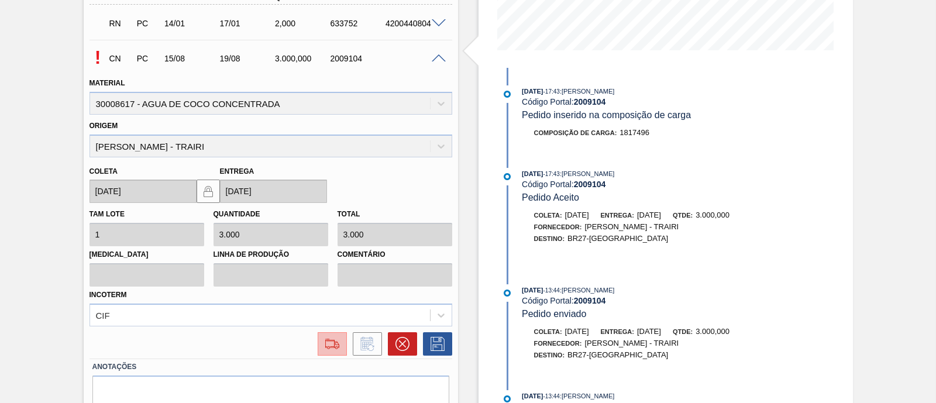
click at [330, 352] on button at bounding box center [332, 343] width 29 height 23
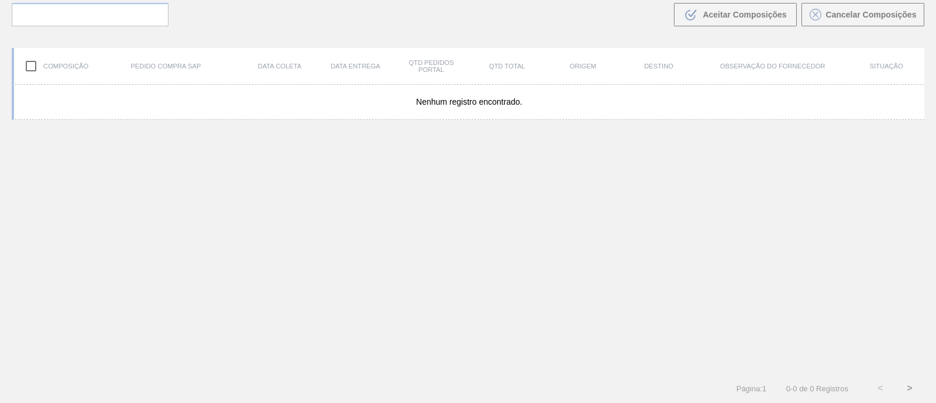
scroll to position [84, 0]
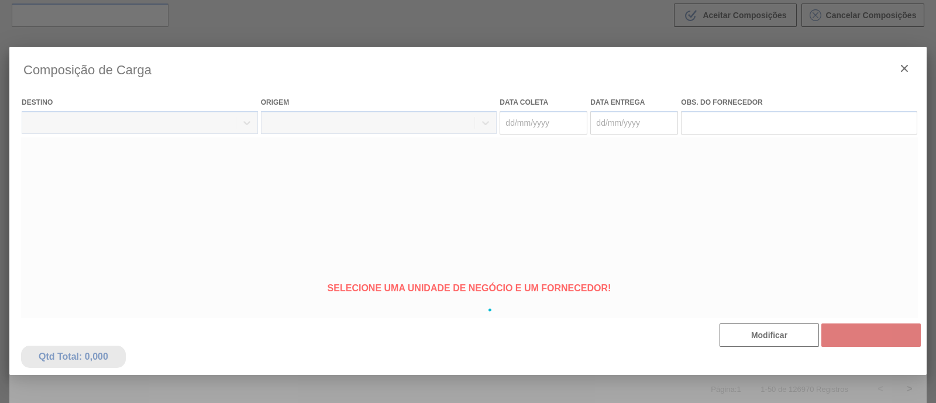
type coleta "[DATE]"
type entrega "[DATE]"
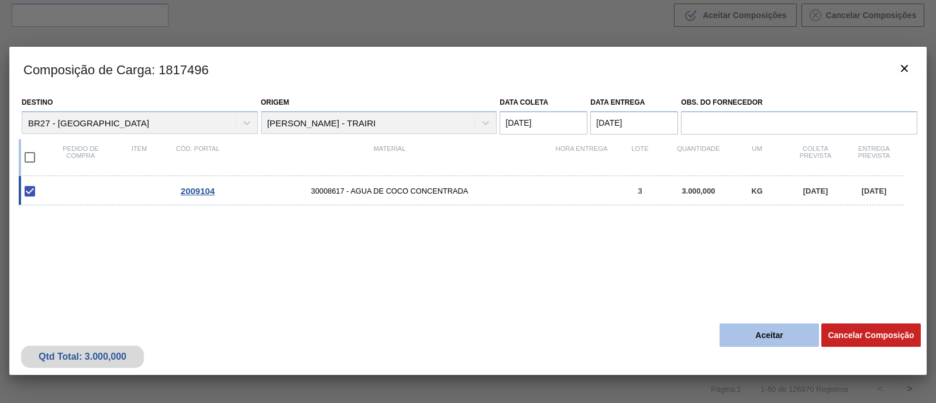
click at [764, 336] on button "Aceitar" at bounding box center [768, 334] width 99 height 23
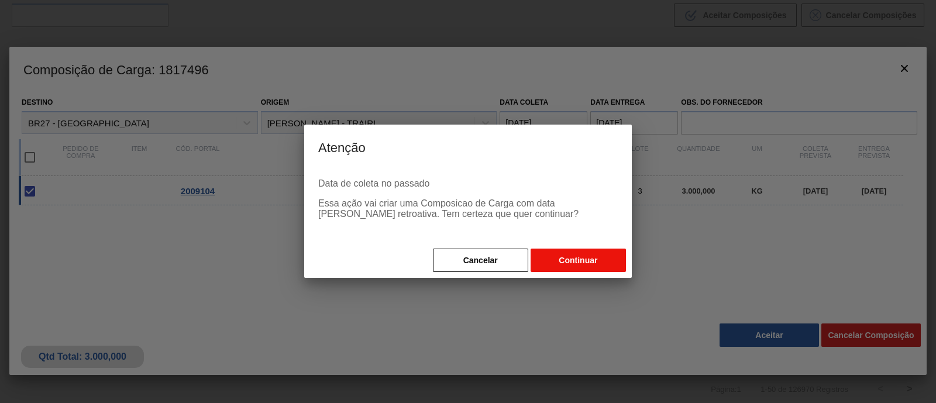
click at [578, 266] on button "Continuar" at bounding box center [577, 260] width 95 height 23
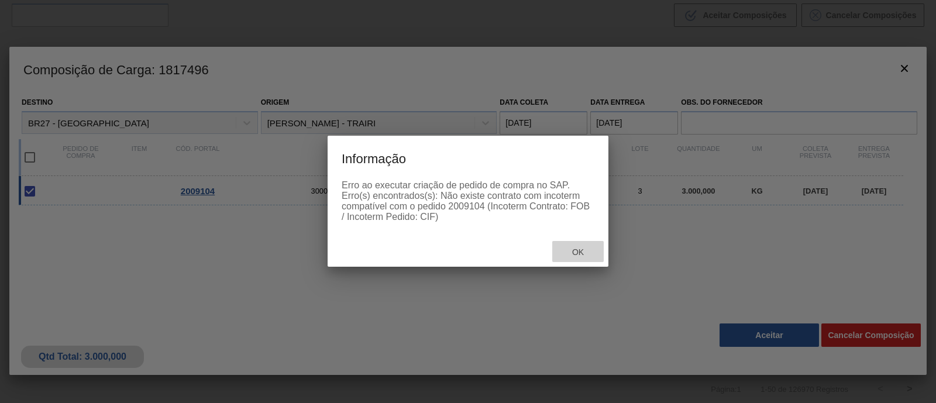
click at [578, 249] on span "Ok" at bounding box center [578, 251] width 30 height 9
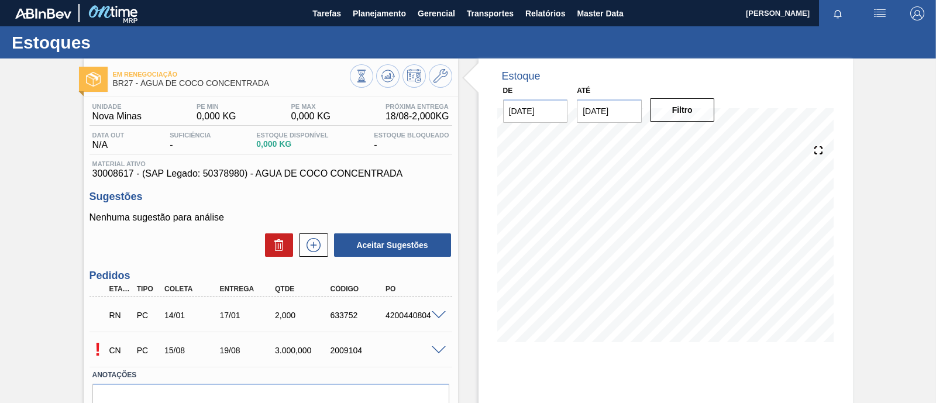
click at [436, 356] on div "! CN PC 15/08 19/08 3.000,000 2009104" at bounding box center [270, 348] width 363 height 29
click at [436, 351] on span at bounding box center [439, 350] width 14 height 9
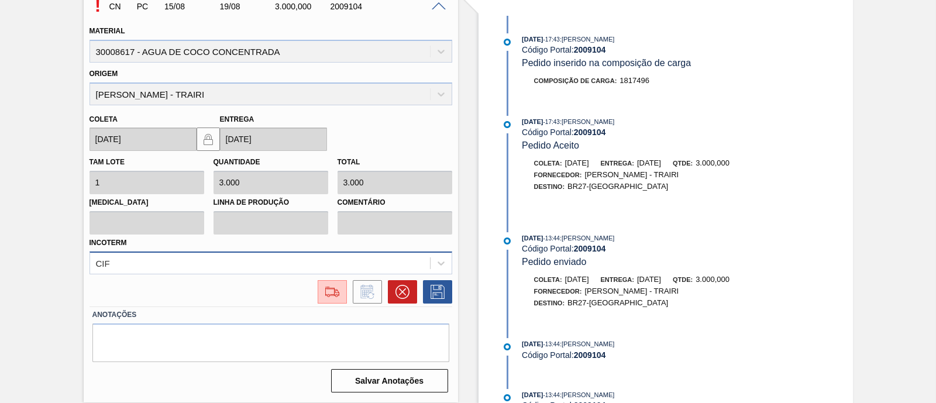
click at [137, 263] on div "CIF" at bounding box center [270, 262] width 363 height 23
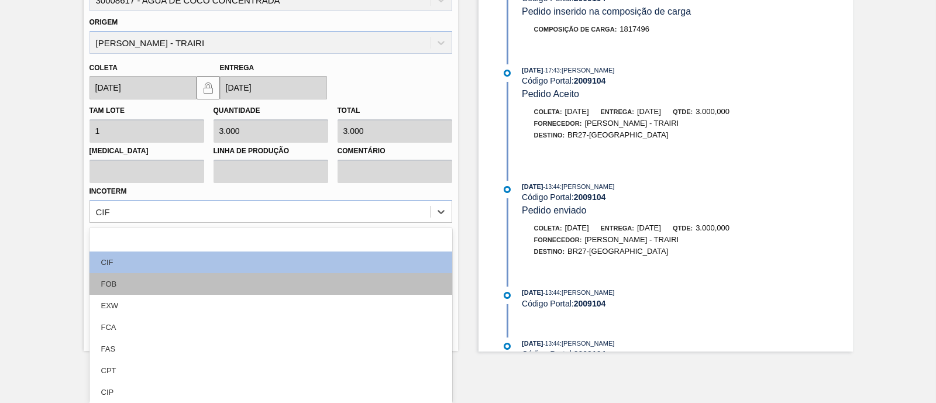
click at [126, 287] on div "FOB" at bounding box center [270, 284] width 363 height 22
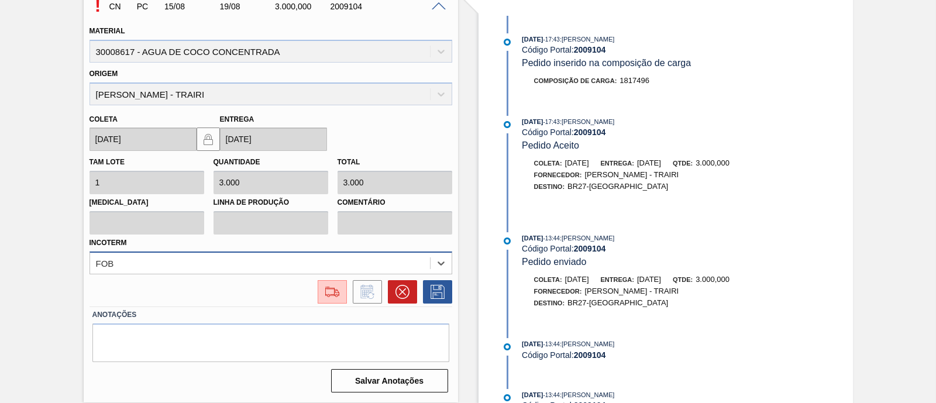
click at [204, 260] on div "option FOB, selected. Select is focused ,type to refine list, press Down to ope…" at bounding box center [270, 262] width 363 height 23
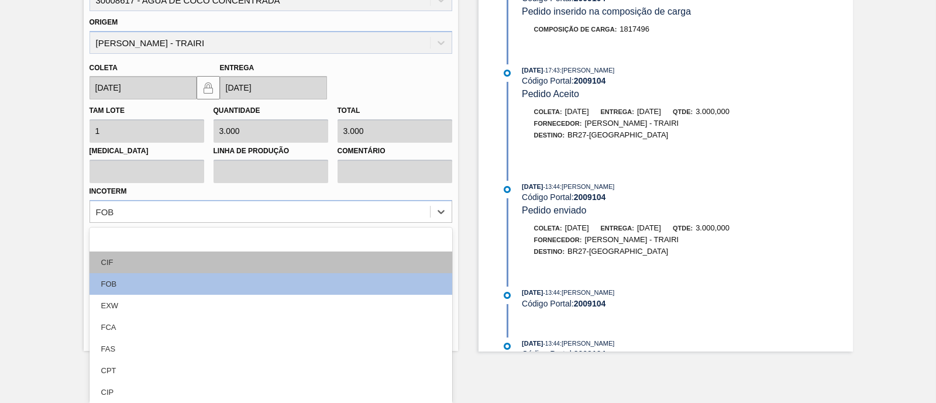
click at [146, 263] on div "CIF" at bounding box center [270, 262] width 363 height 22
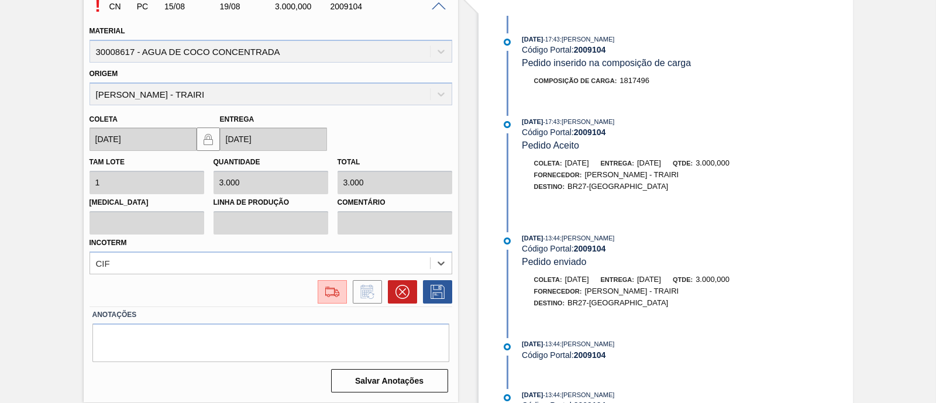
scroll to position [344, 0]
click at [318, 294] on button at bounding box center [332, 291] width 29 height 23
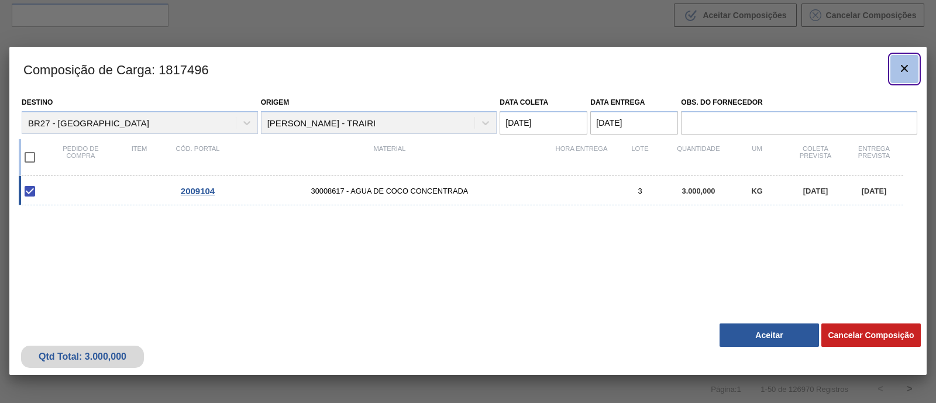
click at [903, 73] on icon "botão de ícone" at bounding box center [904, 68] width 14 height 14
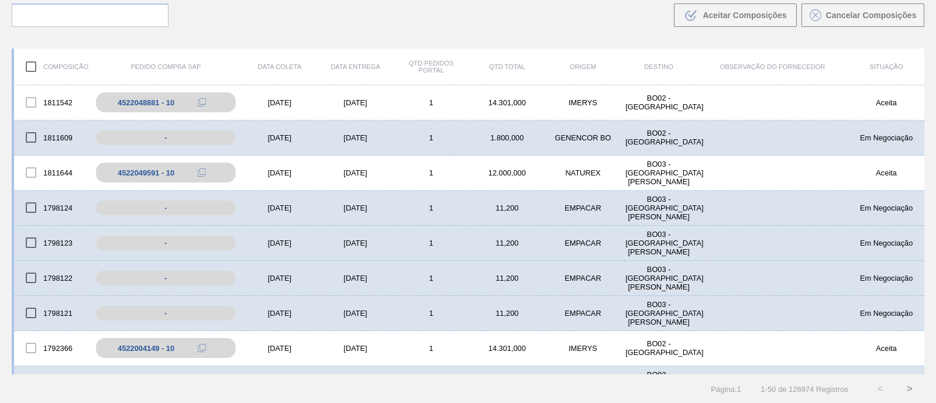
scroll to position [0, 0]
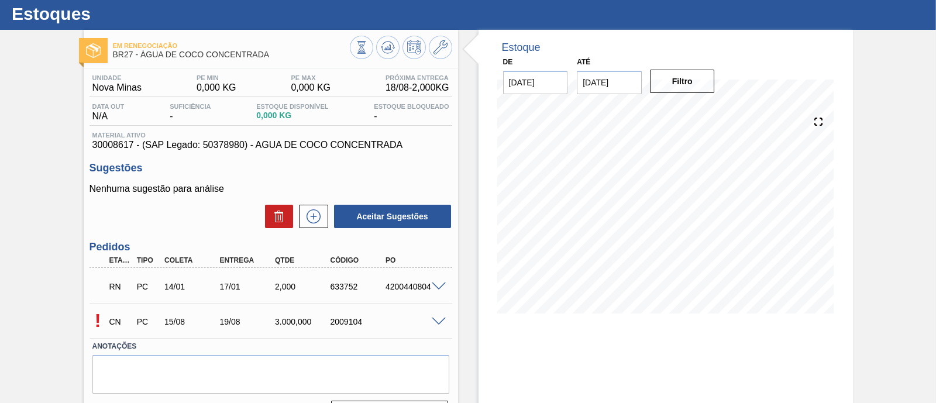
scroll to position [73, 0]
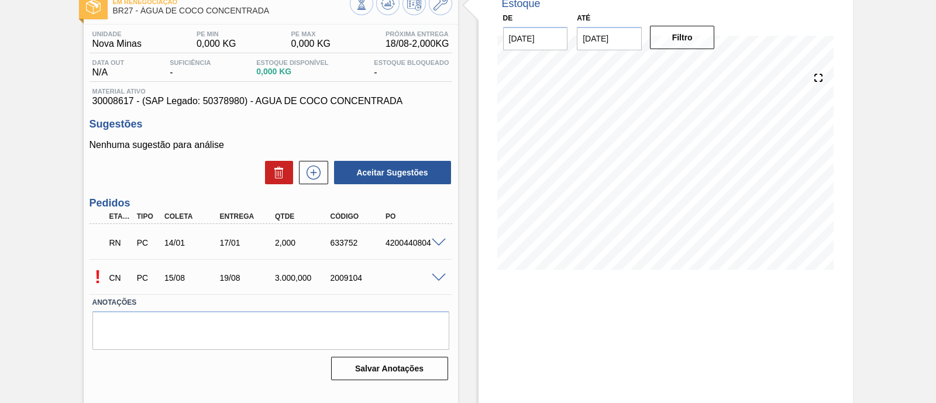
click at [436, 279] on span at bounding box center [439, 278] width 14 height 9
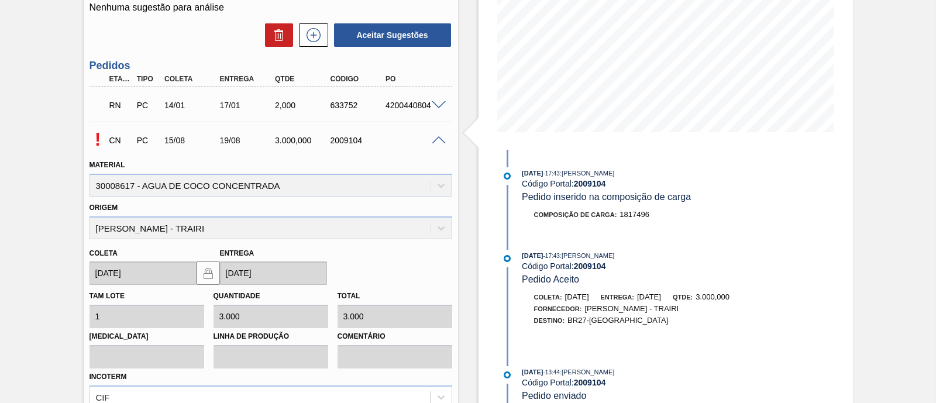
scroll to position [198, 0]
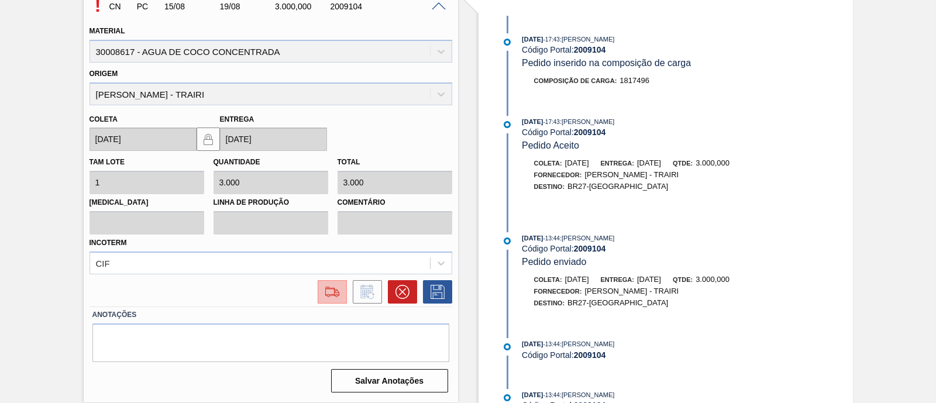
click at [336, 284] on button at bounding box center [332, 291] width 29 height 23
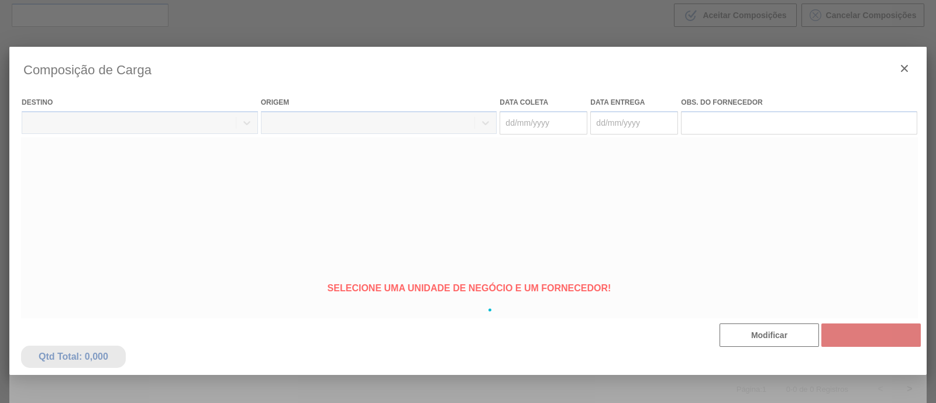
type coleta "[DATE]"
type entrega "[DATE]"
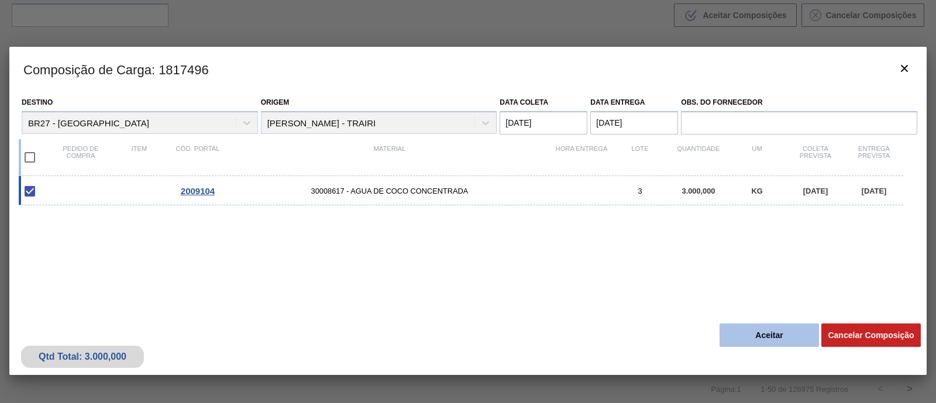
click at [751, 337] on button "Aceitar" at bounding box center [768, 334] width 99 height 23
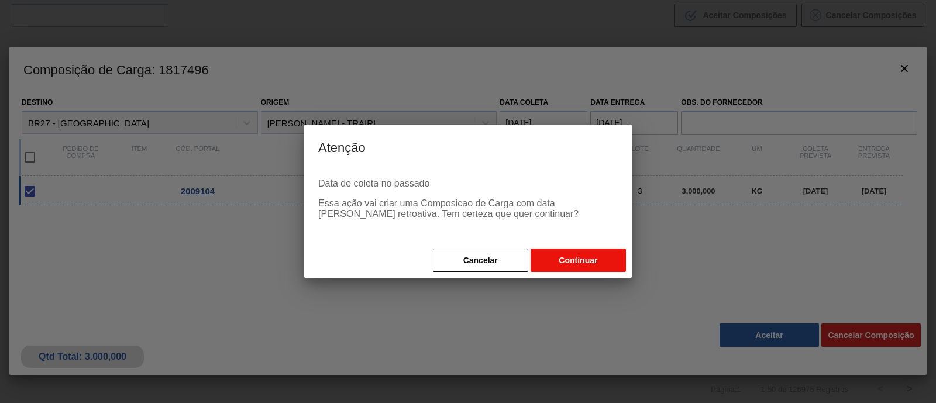
click at [573, 264] on button "Continuar" at bounding box center [577, 260] width 95 height 23
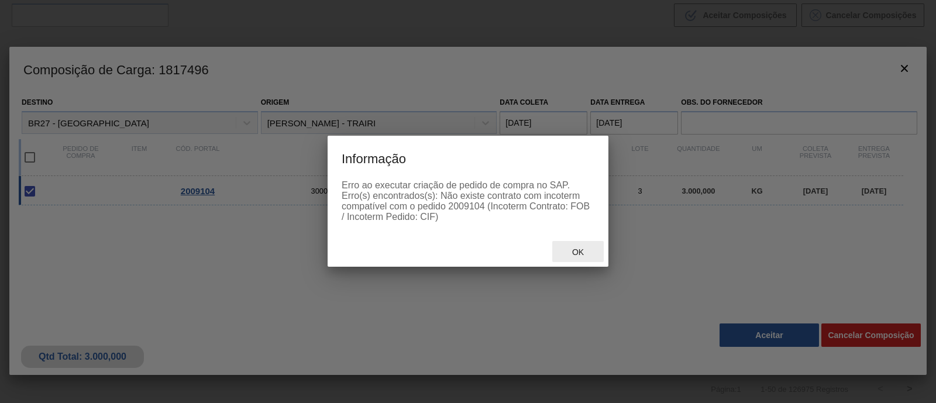
click at [584, 250] on span "Ok" at bounding box center [578, 251] width 30 height 9
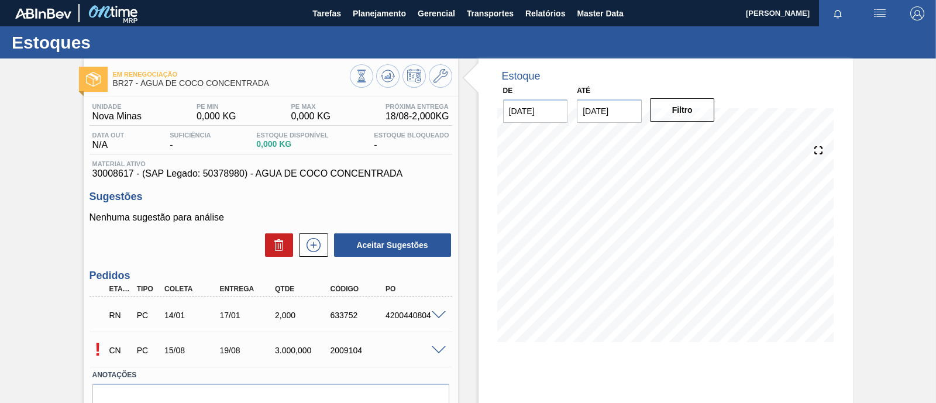
click at [440, 348] on span at bounding box center [439, 350] width 14 height 9
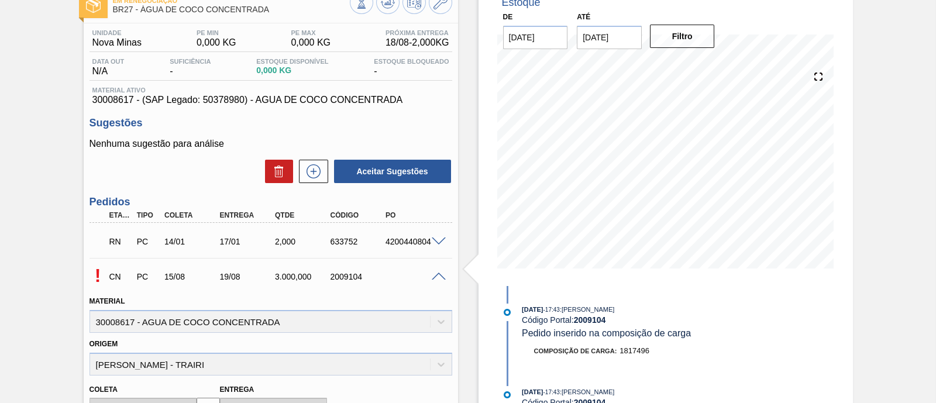
scroll to position [146, 0]
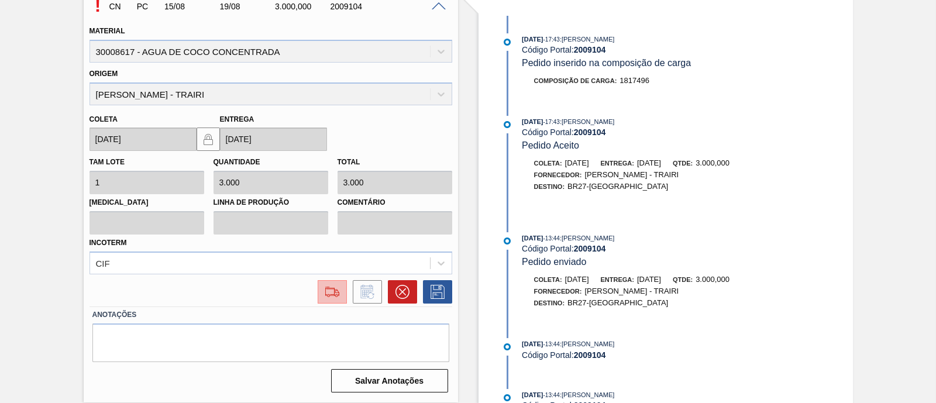
click at [333, 296] on img at bounding box center [332, 292] width 19 height 14
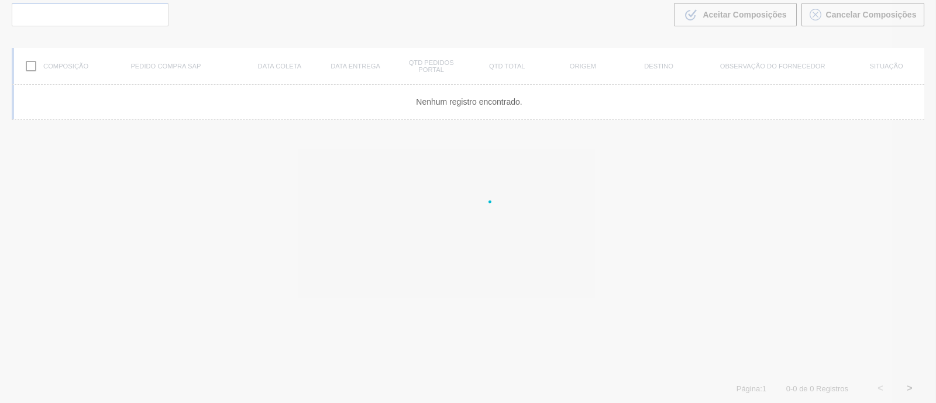
scroll to position [84, 0]
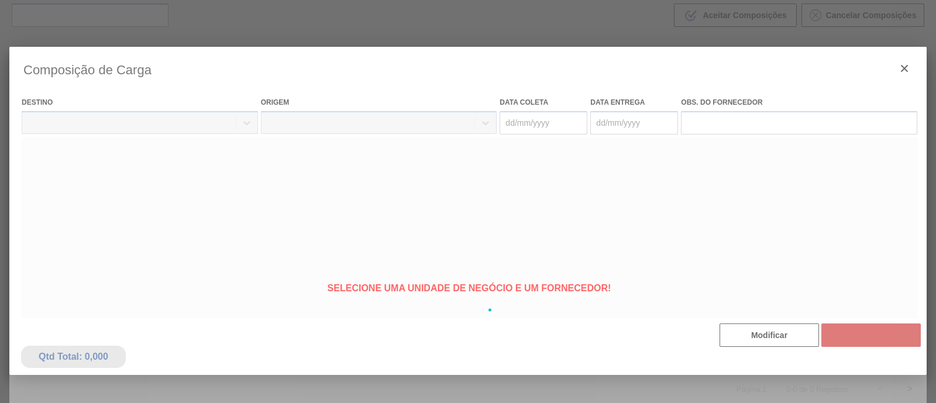
type coleta "[DATE]"
type entrega "[DATE]"
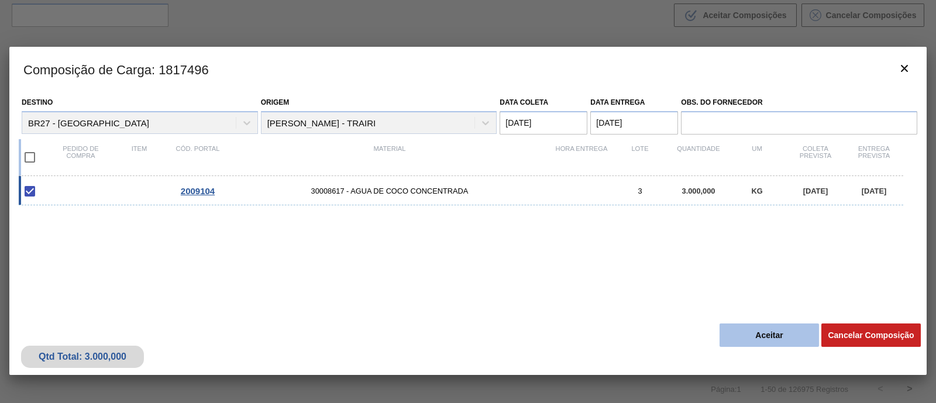
click at [772, 335] on button "Aceitar" at bounding box center [768, 334] width 99 height 23
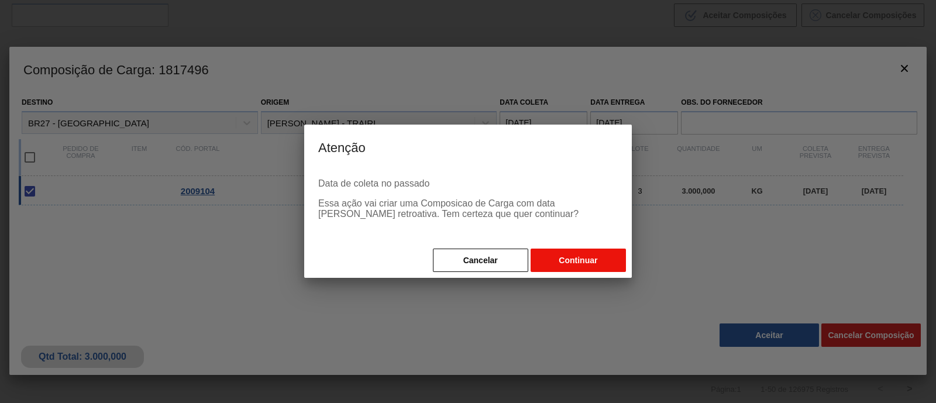
click at [562, 263] on button "Continuar" at bounding box center [577, 260] width 95 height 23
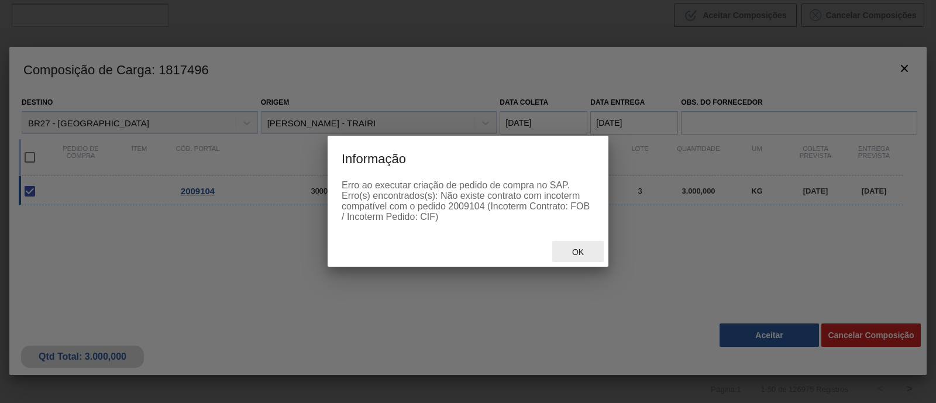
click at [582, 252] on span "Ok" at bounding box center [578, 251] width 30 height 9
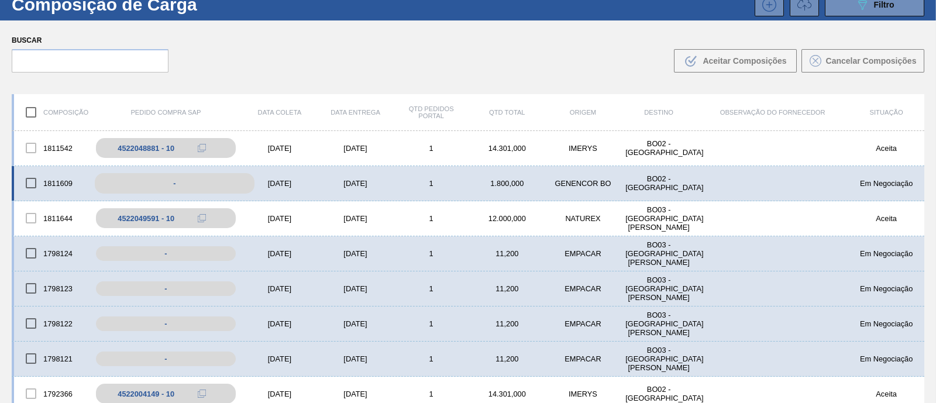
scroll to position [0, 0]
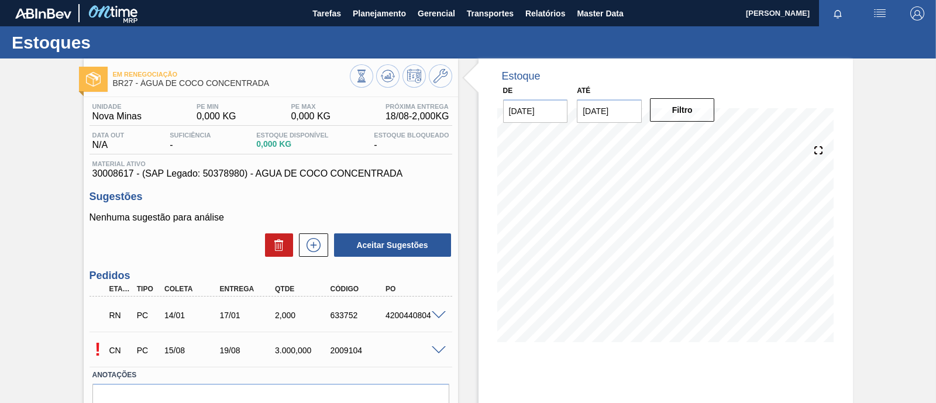
click at [437, 350] on span at bounding box center [439, 350] width 14 height 9
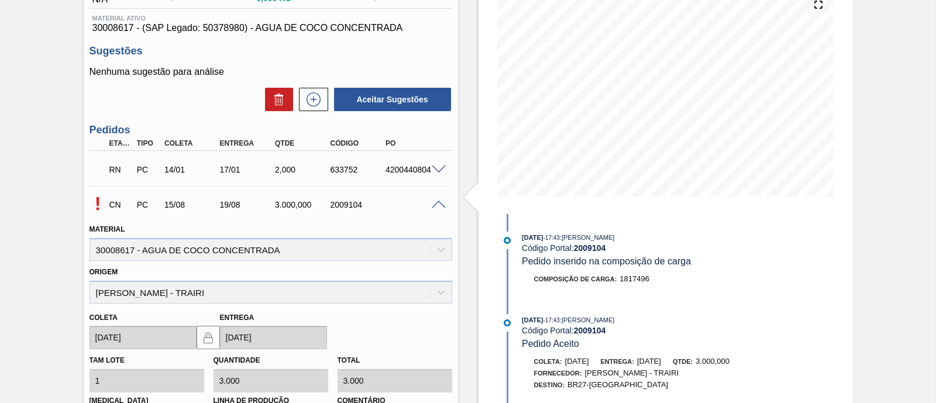
scroll to position [292, 0]
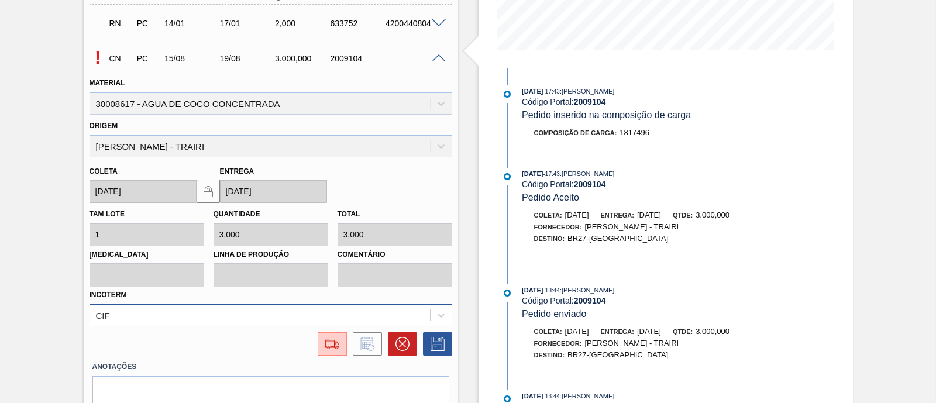
click at [215, 313] on div "CIF" at bounding box center [270, 315] width 363 height 23
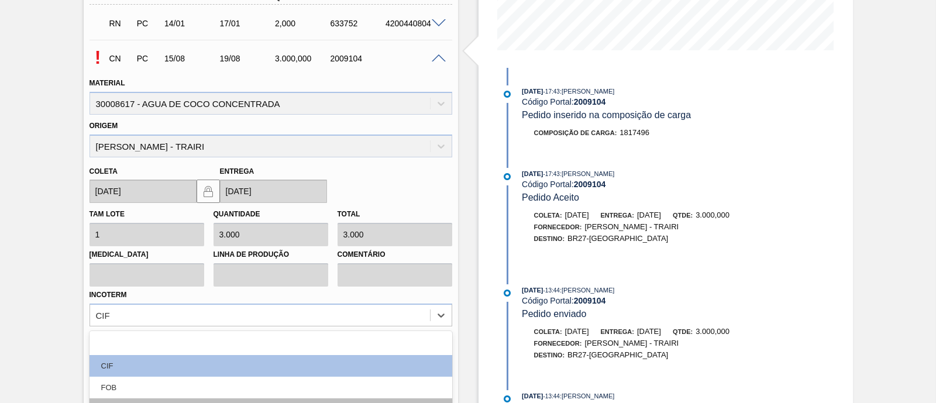
scroll to position [395, 0]
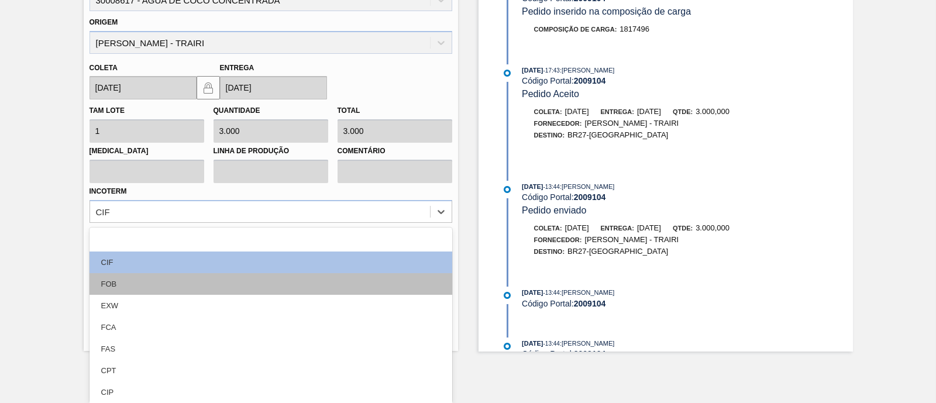
click at [171, 285] on div "FOB" at bounding box center [270, 284] width 363 height 22
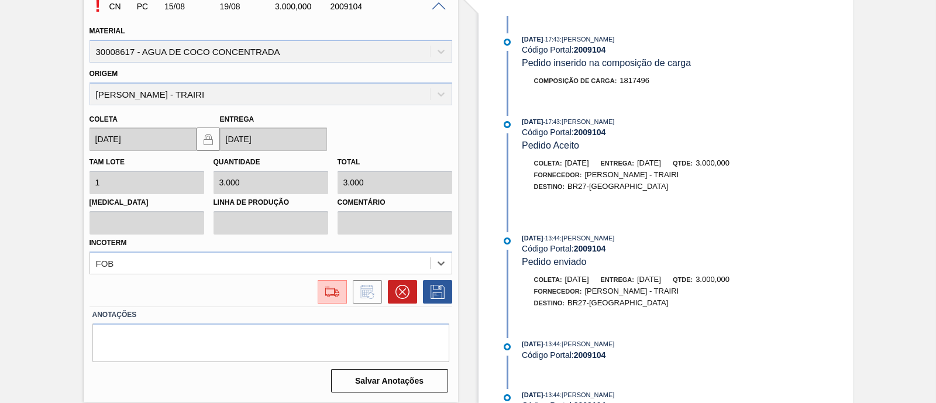
scroll to position [344, 0]
click at [436, 294] on icon at bounding box center [437, 292] width 19 height 14
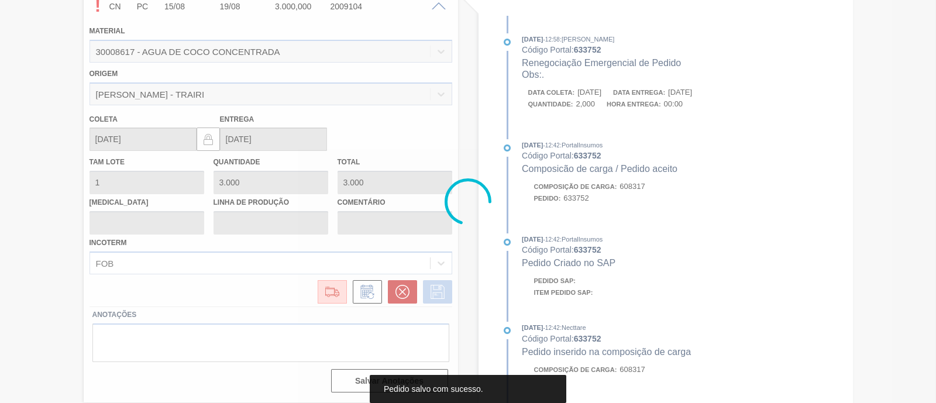
scroll to position [99, 0]
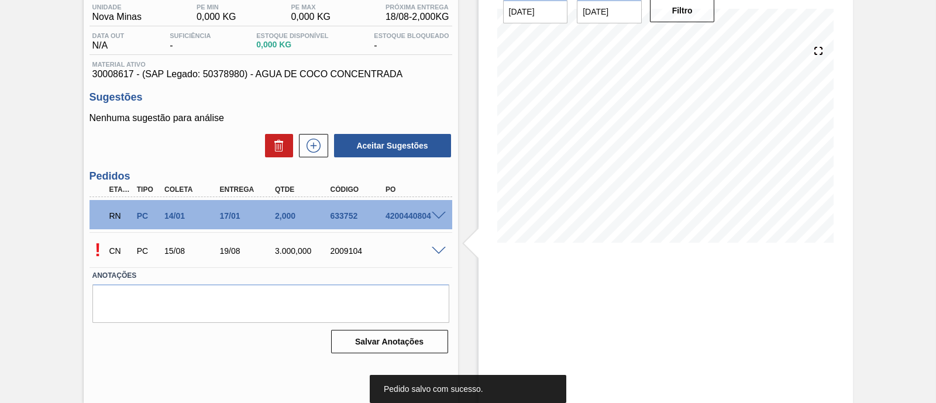
click at [399, 245] on div "CN PC 15/08 19/08 3.000,000 2009104" at bounding box center [268, 249] width 332 height 23
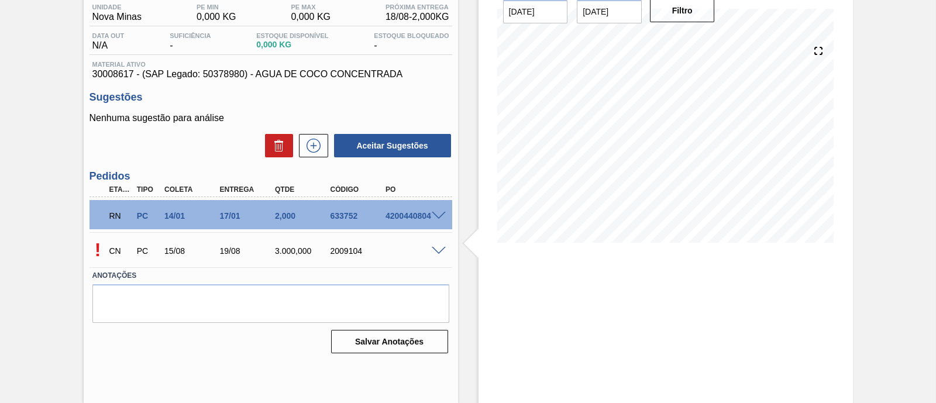
click at [441, 250] on span at bounding box center [439, 251] width 14 height 9
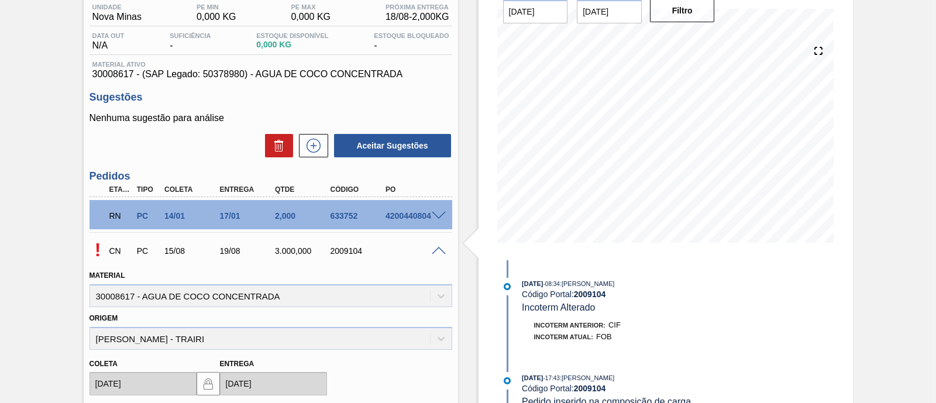
scroll to position [319, 0]
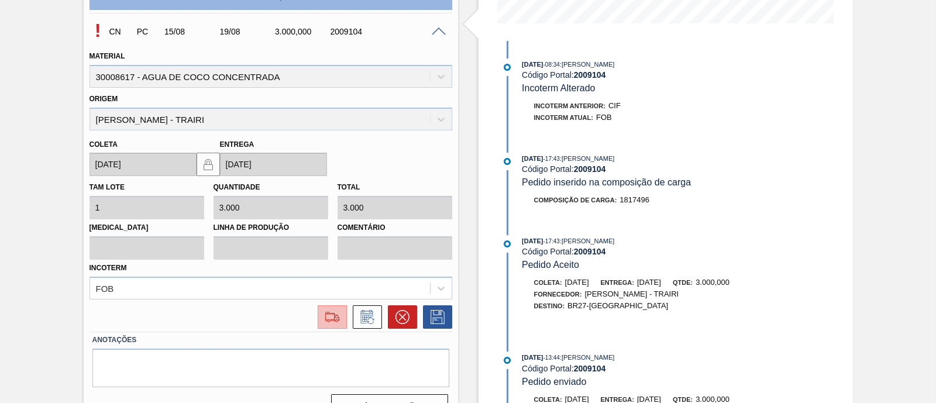
click at [331, 317] on img at bounding box center [332, 317] width 19 height 14
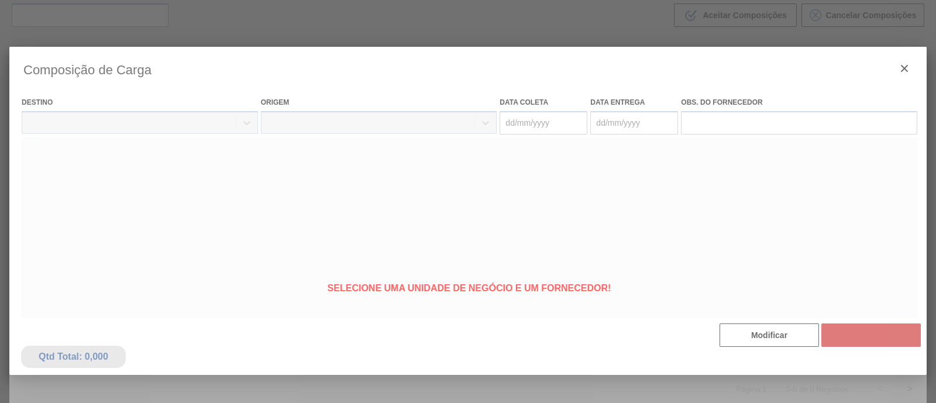
type coleta "[DATE]"
type entrega "[DATE]"
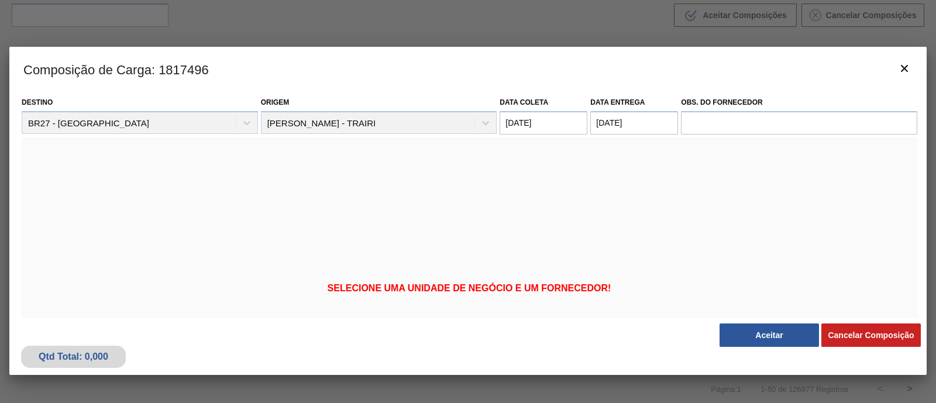
click at [404, 215] on div "Selecione uma unidade de negócio e um fornecedor!" at bounding box center [469, 288] width 896 height 302
click at [460, 249] on div "Selecione uma unidade de negócio e um fornecedor!" at bounding box center [469, 288] width 896 height 302
click at [909, 70] on icon "botão de ícone" at bounding box center [904, 68] width 14 height 14
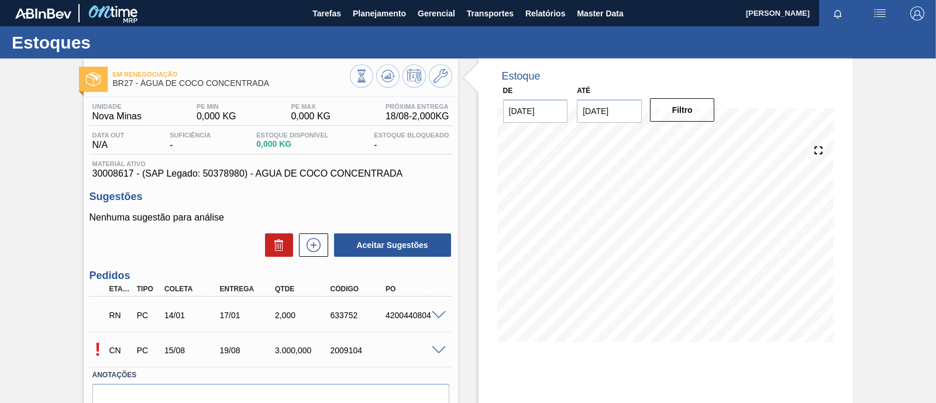
click at [437, 353] on span at bounding box center [439, 350] width 14 height 9
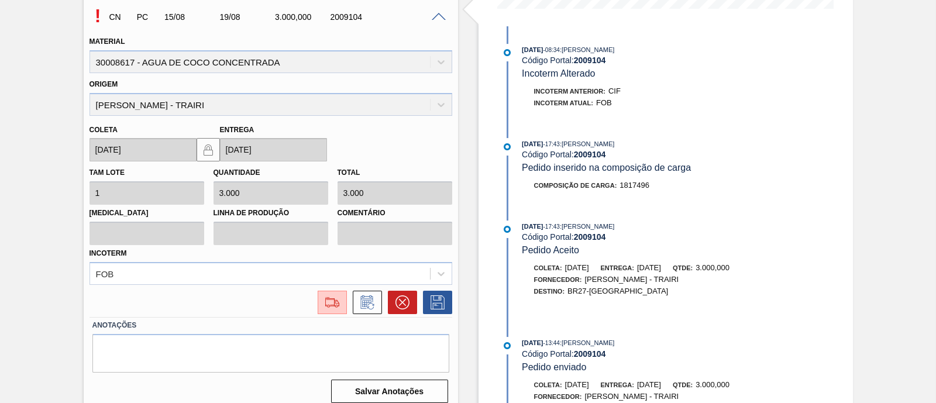
scroll to position [344, 0]
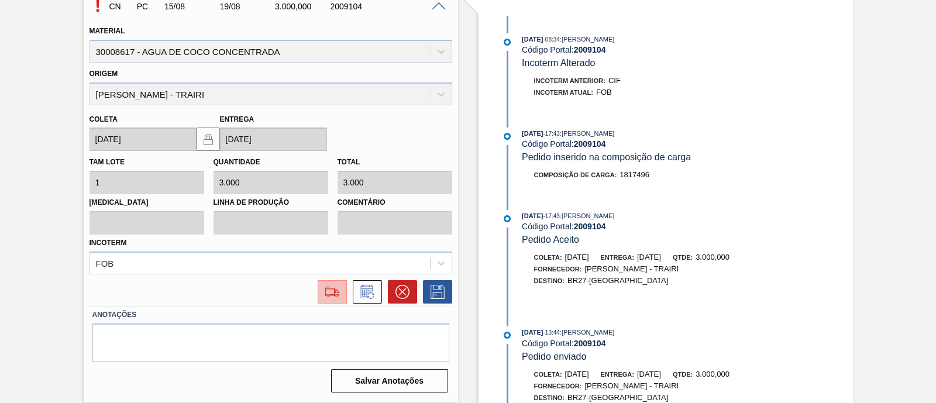
click at [325, 294] on img at bounding box center [332, 292] width 19 height 14
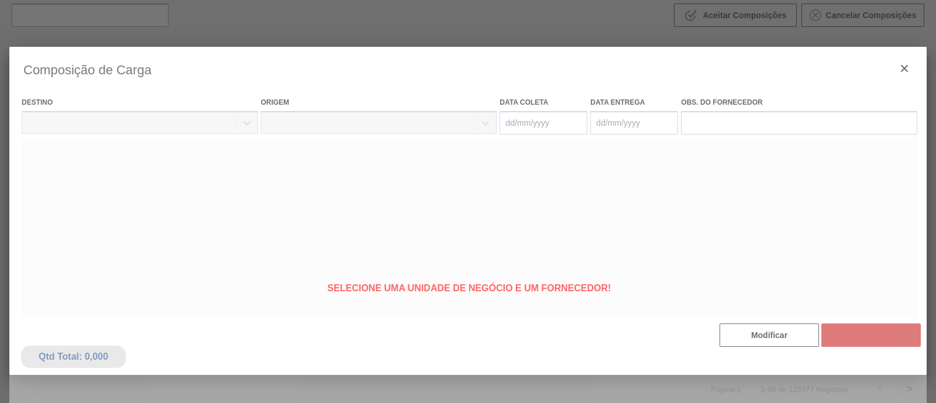
type coleta "[DATE]"
type entrega "[DATE]"
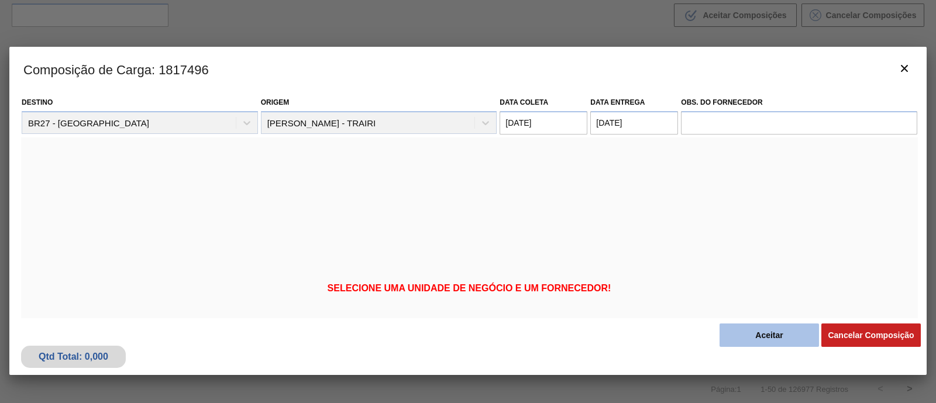
click at [739, 338] on button "Aceitar" at bounding box center [768, 334] width 99 height 23
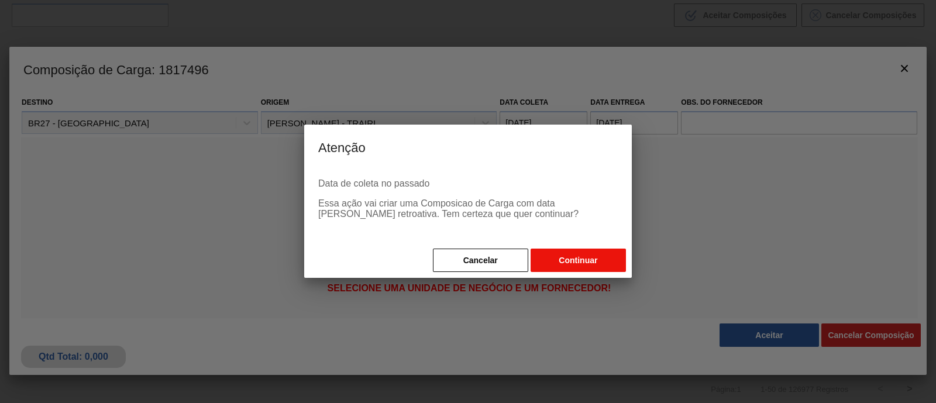
click at [580, 268] on button "Continuar" at bounding box center [577, 260] width 95 height 23
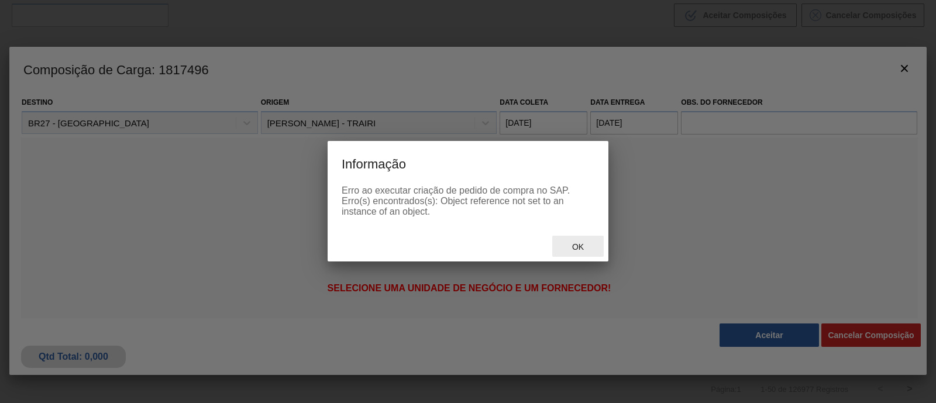
click at [576, 247] on span "Ok" at bounding box center [578, 246] width 30 height 9
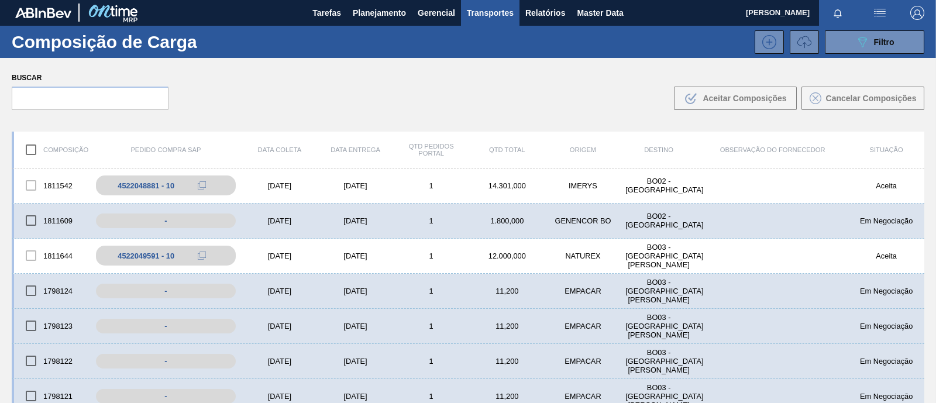
scroll to position [0, 0]
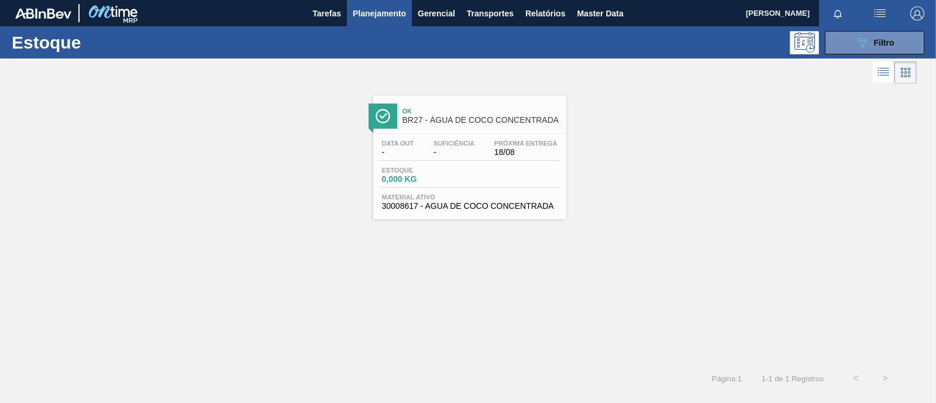
click at [468, 124] on span "BR27 - ÁGUA DE COCO CONCENTRADA" at bounding box center [481, 120] width 158 height 9
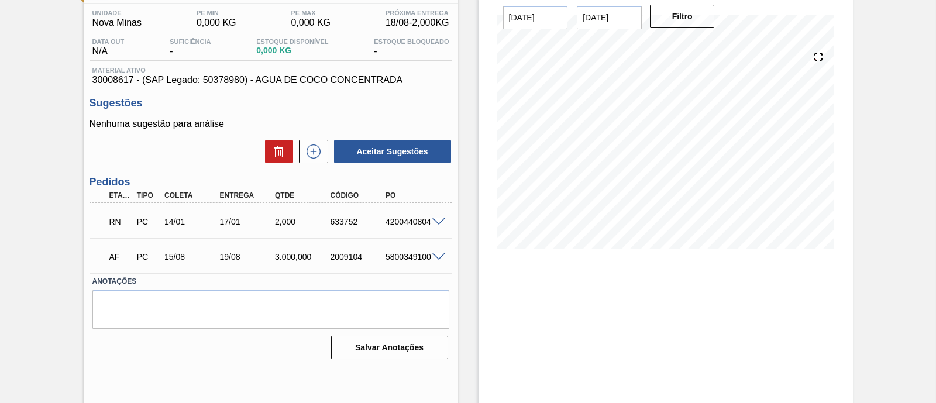
scroll to position [99, 0]
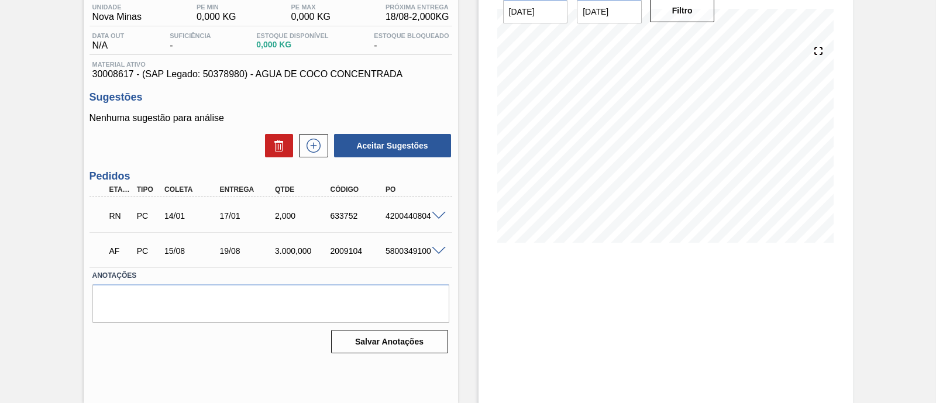
click at [441, 251] on span at bounding box center [439, 251] width 14 height 9
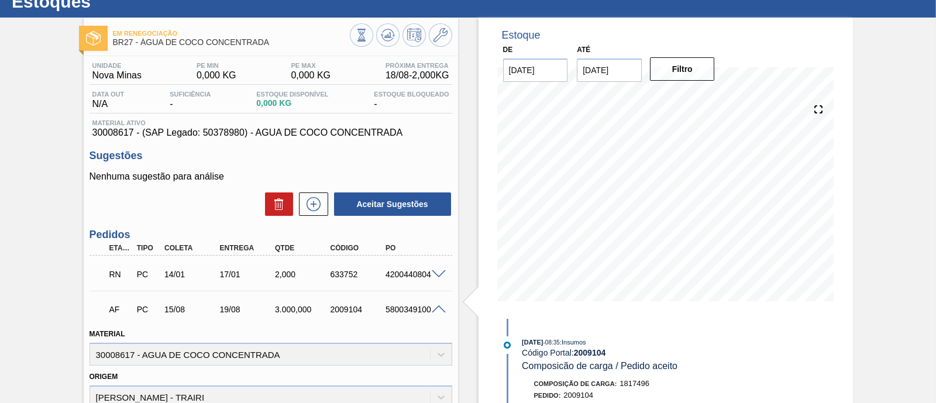
scroll to position [0, 0]
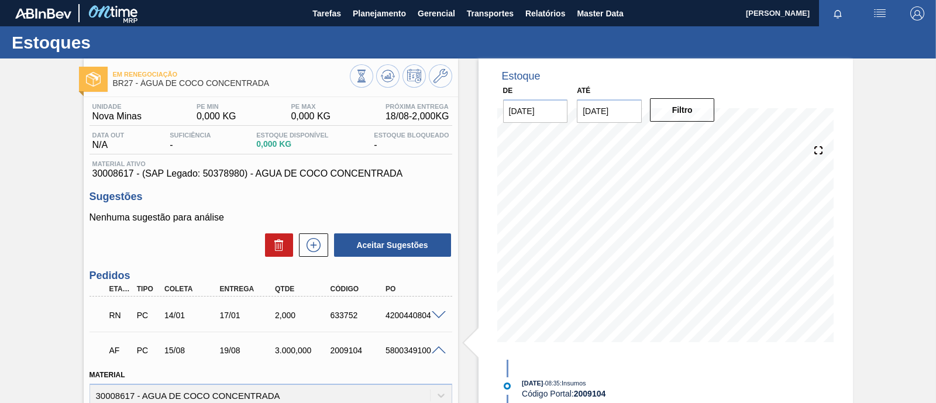
click at [405, 349] on div "5800349100" at bounding box center [412, 350] width 61 height 9
click at [404, 349] on div "5800349100" at bounding box center [412, 350] width 61 height 9
copy div "5800349100"
click at [108, 239] on div "Aceitar Sugestões" at bounding box center [270, 245] width 363 height 26
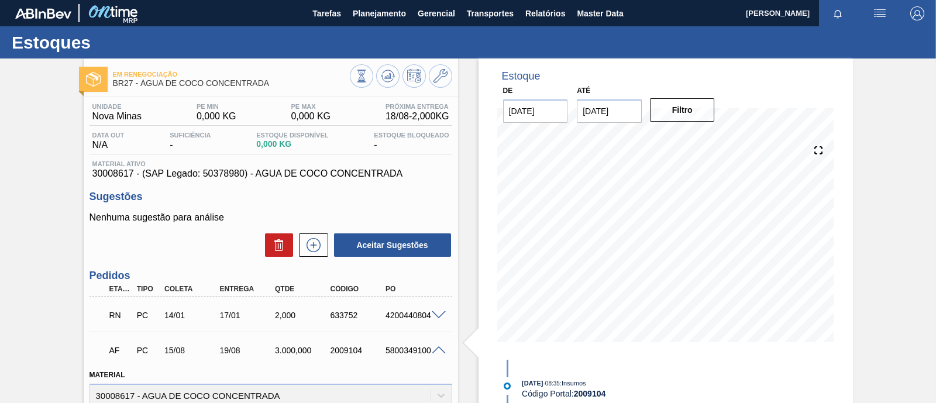
click at [436, 350] on span at bounding box center [439, 350] width 14 height 9
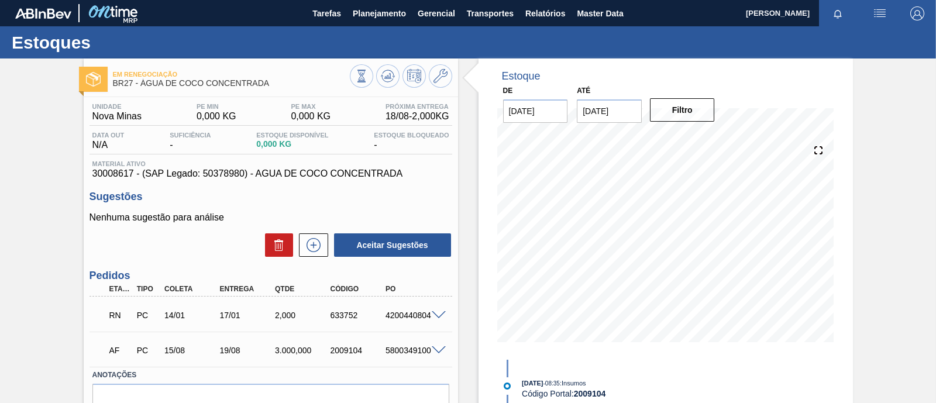
click at [436, 350] on span at bounding box center [439, 350] width 14 height 9
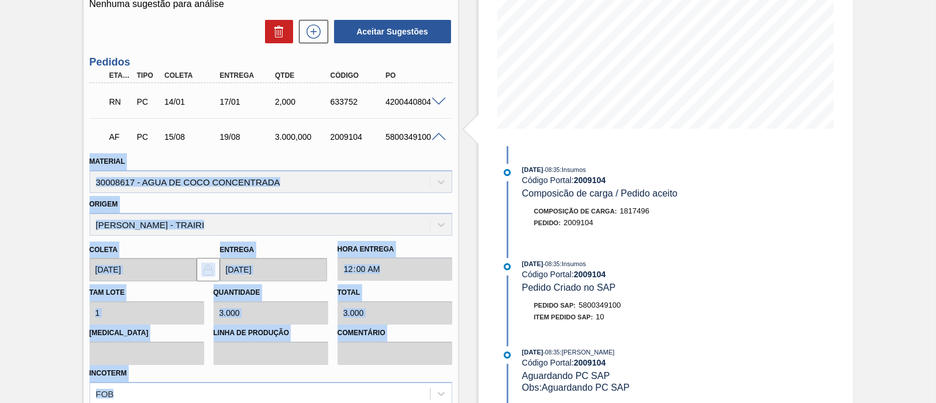
scroll to position [219, 0]
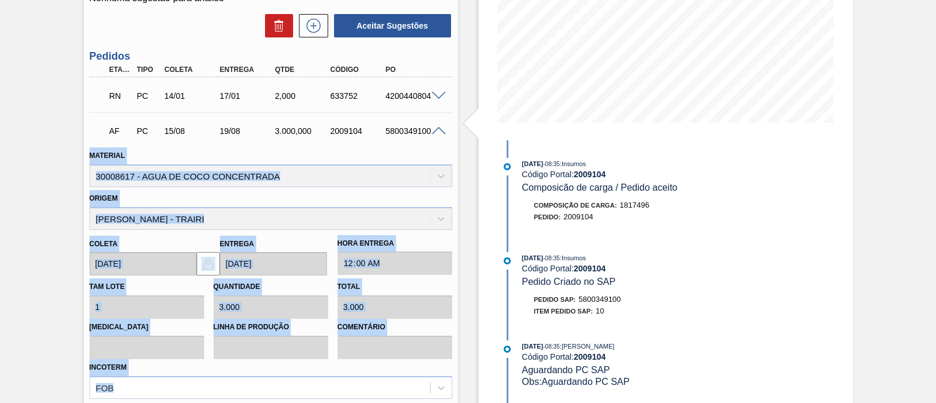
click at [441, 149] on div "Material 30008617 - AGUA DE COCO CONCENTRADA" at bounding box center [270, 167] width 363 height 40
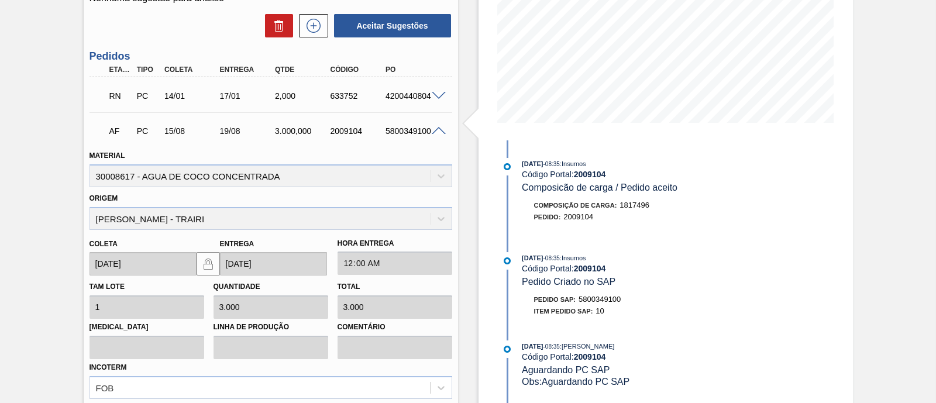
click at [466, 157] on div "Estoque De [DATE] Até [DATE] Filtro 21/08 Projeção de Estoque 3,002 [DOMAIN_NAM…" at bounding box center [655, 183] width 395 height 688
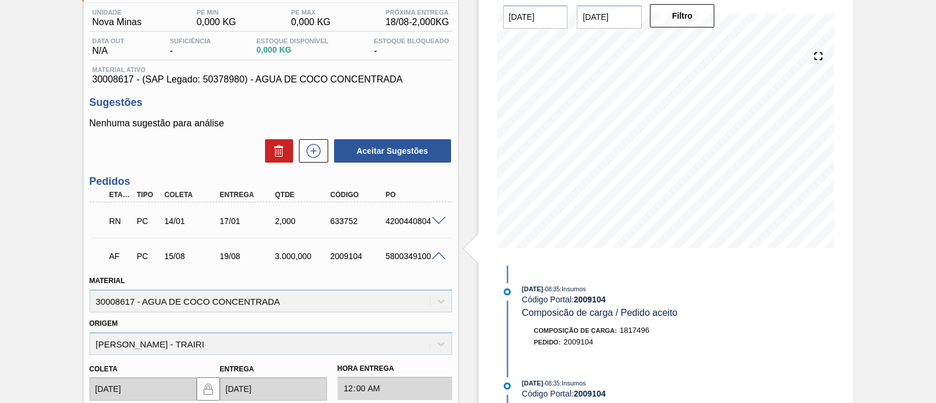
scroll to position [0, 0]
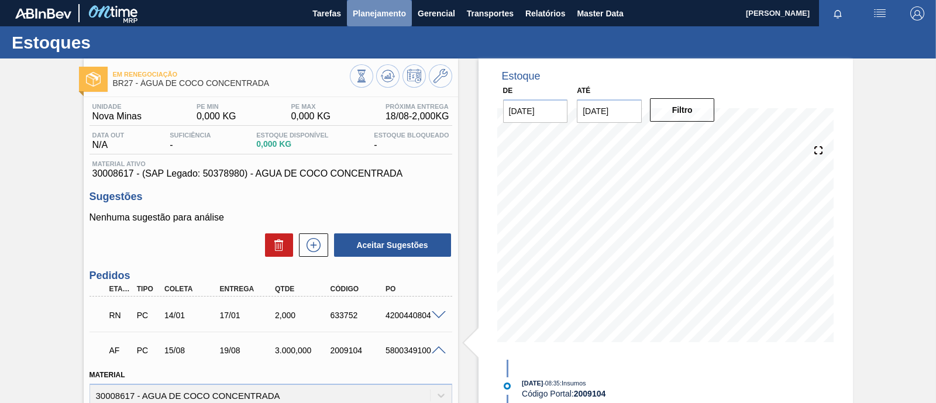
click at [402, 14] on span "Planejamento" at bounding box center [379, 13] width 53 height 14
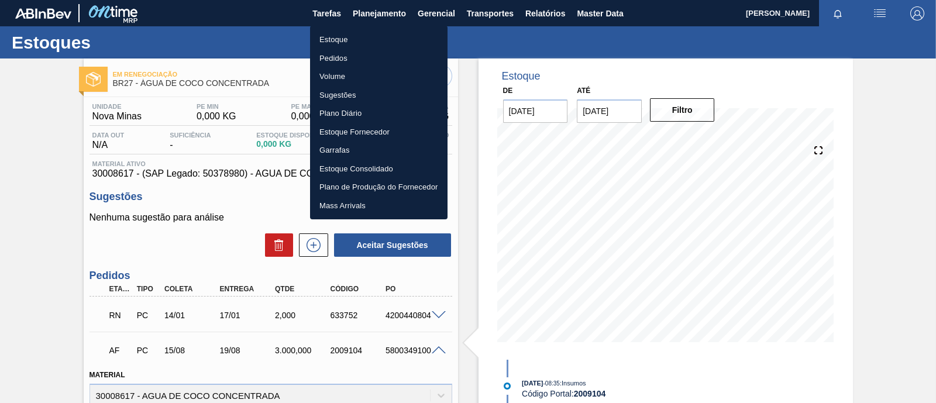
click at [354, 39] on li "Estoque" at bounding box center [378, 39] width 137 height 19
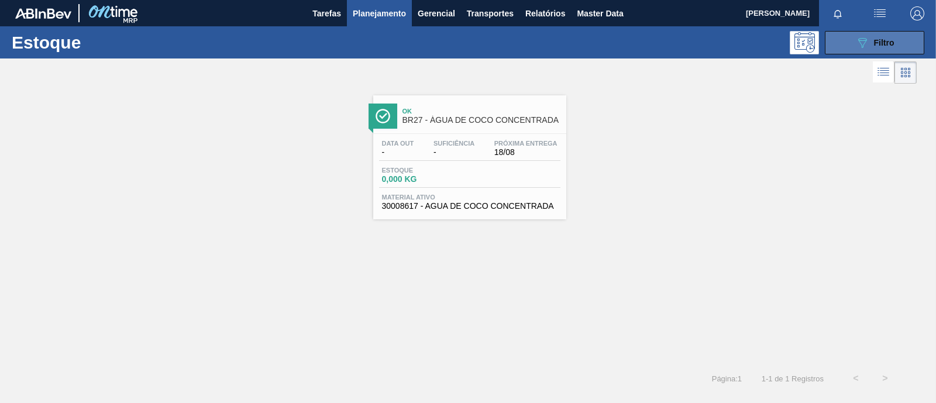
click at [874, 44] on span "Filtro" at bounding box center [884, 42] width 20 height 9
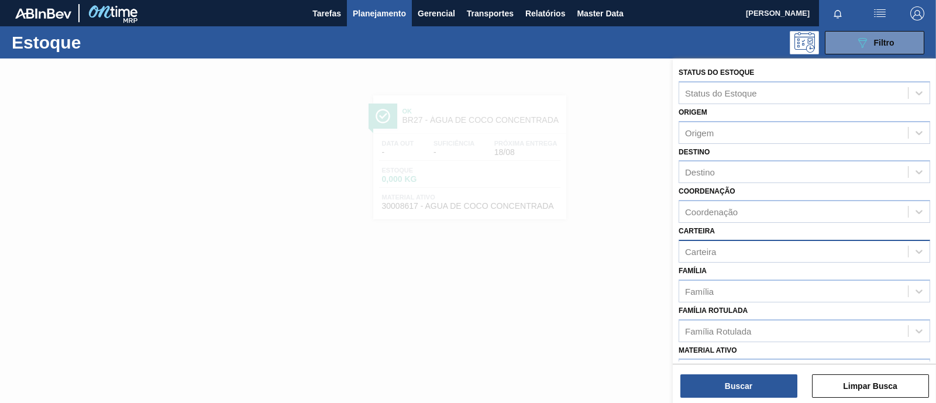
scroll to position [146, 0]
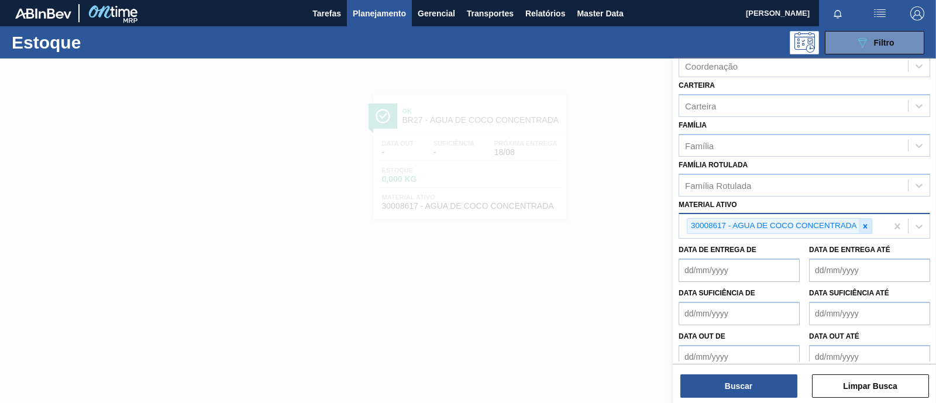
click at [865, 225] on icon at bounding box center [865, 226] width 4 height 4
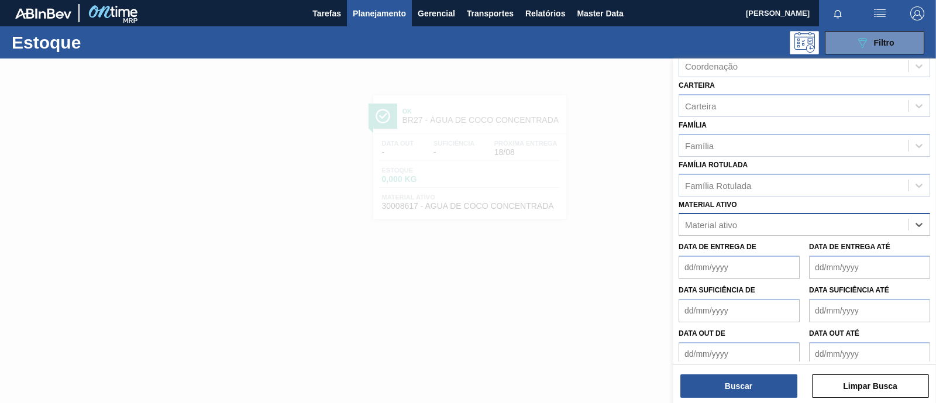
paste ativo "30008433"
type ativo "30008433"
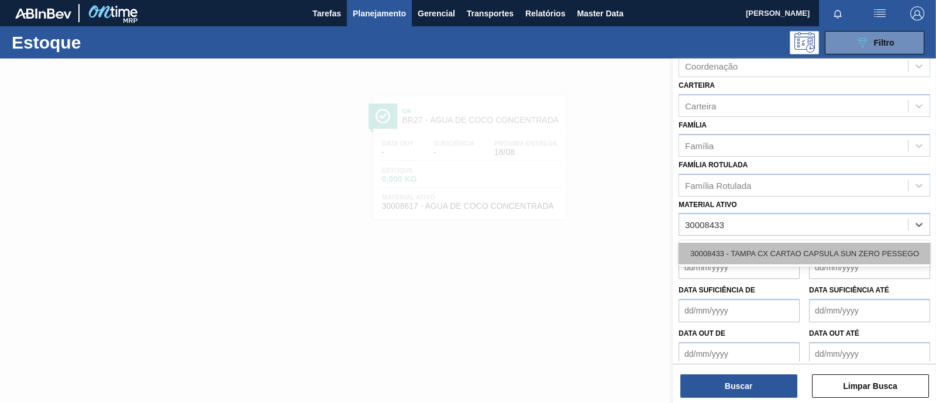
click at [784, 249] on div "30008433 - TAMPA CX CARTAO CAPSULA SUN ZERO PESSEGO" at bounding box center [803, 254] width 251 height 22
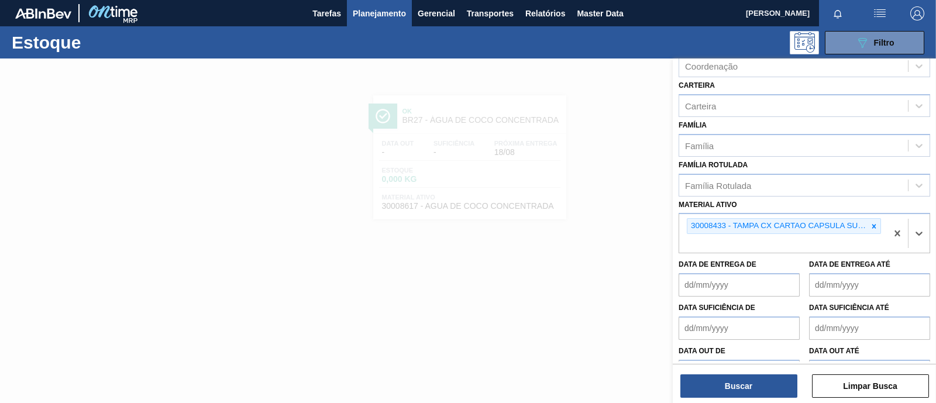
paste ativo "30009210"
type ativo "30009210"
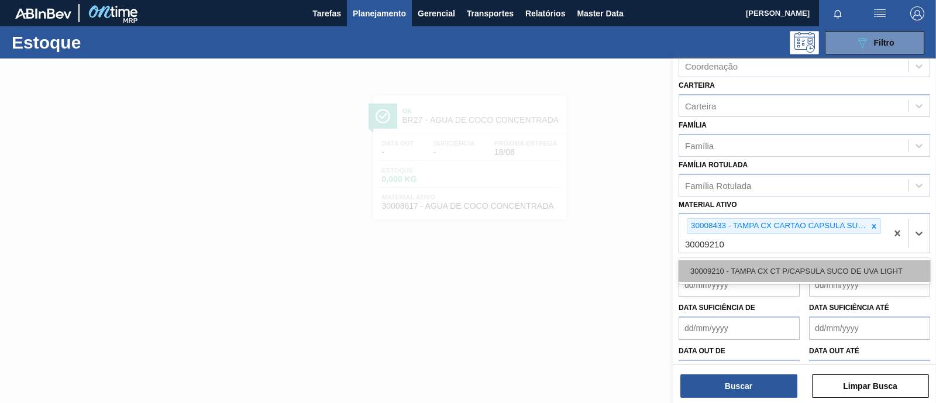
click at [792, 269] on div "30009210 - TAMPA CX CT P/CAPSULA SUCO DE UVA LIGHT" at bounding box center [803, 271] width 251 height 22
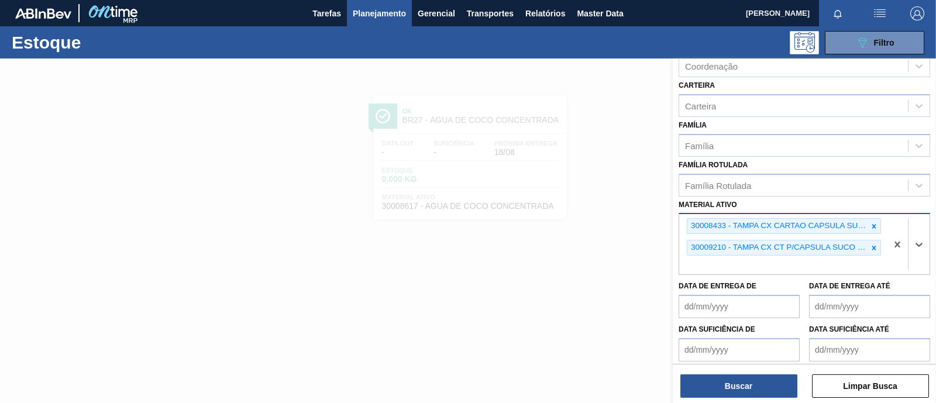
paste ativo "30011913"
type ativo "30011913"
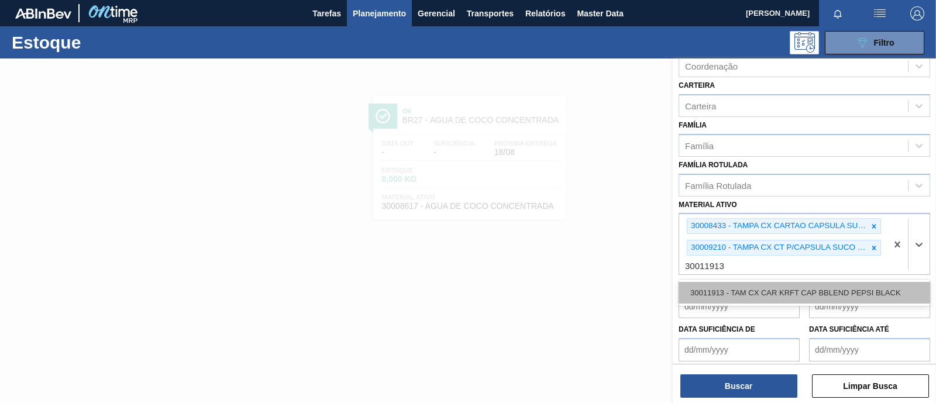
click at [737, 294] on div "30011913 - TAM CX CAR KRFT CAP BBLEND PEPSI BLACK" at bounding box center [803, 293] width 251 height 22
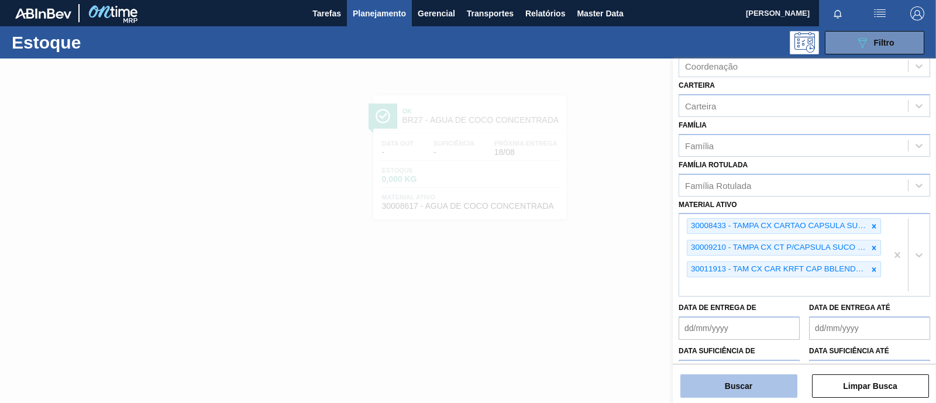
click at [747, 394] on button "Buscar" at bounding box center [738, 385] width 117 height 23
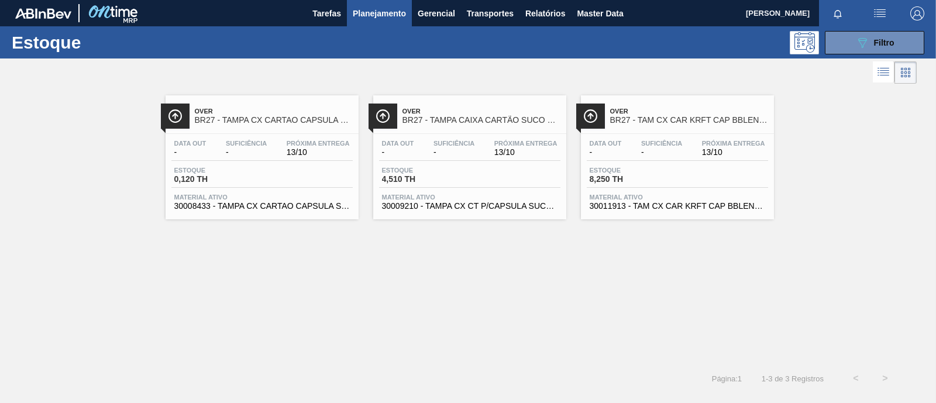
click at [252, 170] on span "Estoque" at bounding box center [215, 170] width 82 height 7
click at [484, 158] on div "Data out - Suficiência - Próxima Entrega 13/10" at bounding box center [469, 150] width 181 height 21
